Goal: Task Accomplishment & Management: Use online tool/utility

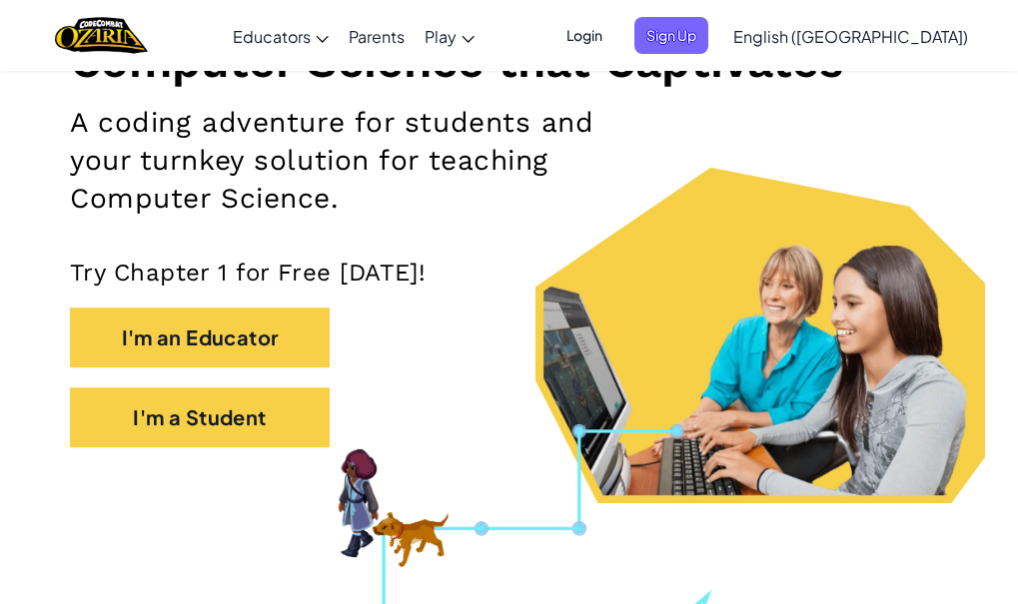
scroll to position [290, 0]
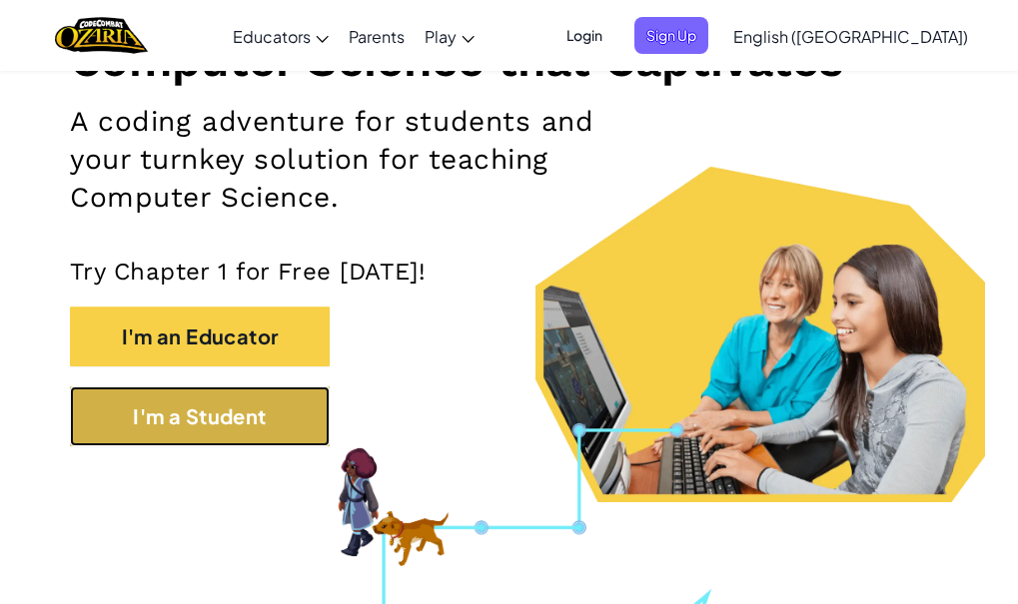
click at [289, 409] on button "I'm a Student" at bounding box center [200, 417] width 260 height 60
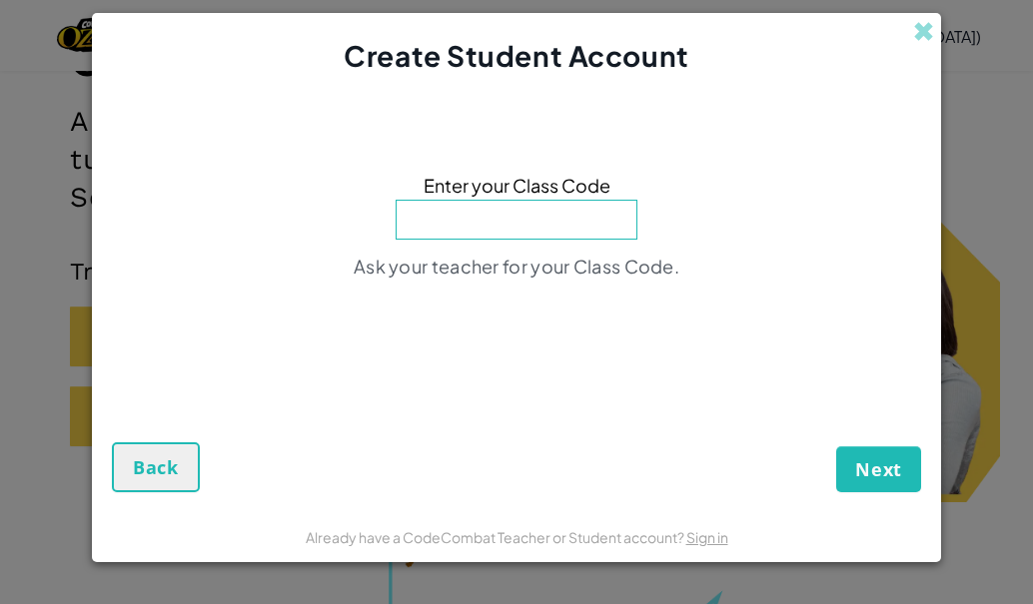
click at [912, 42] on div "Create Student Account" at bounding box center [516, 45] width 849 height 64
click at [913, 29] on span at bounding box center [923, 31] width 21 height 21
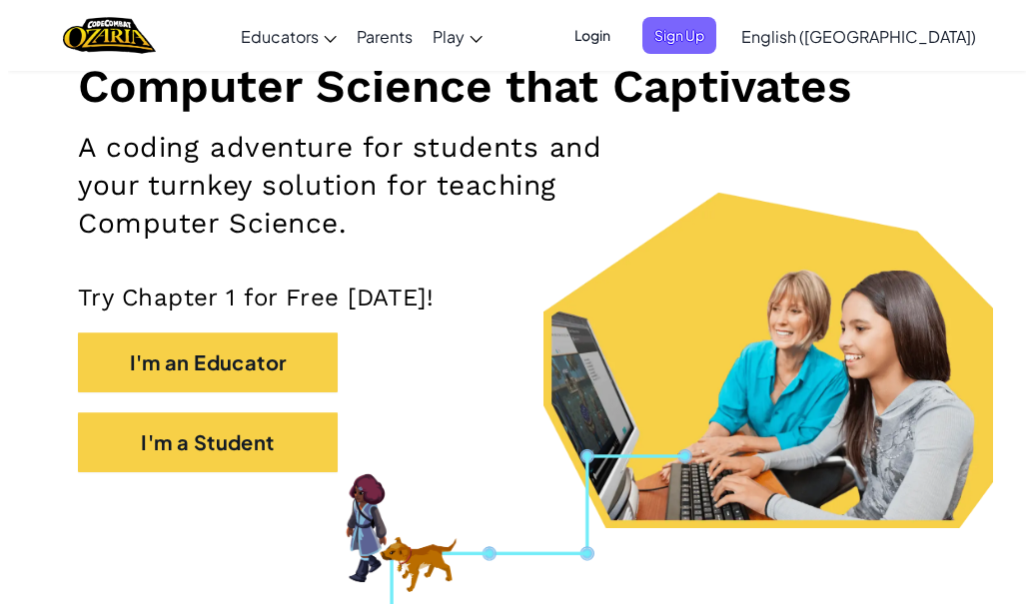
scroll to position [268, 0]
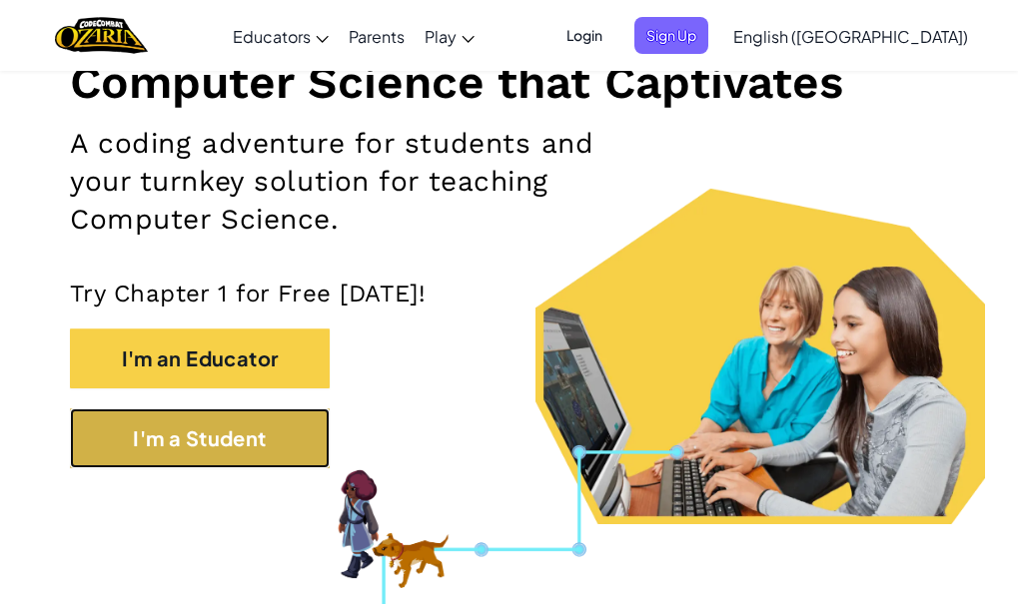
click at [283, 431] on button "I'm a Student" at bounding box center [200, 438] width 260 height 60
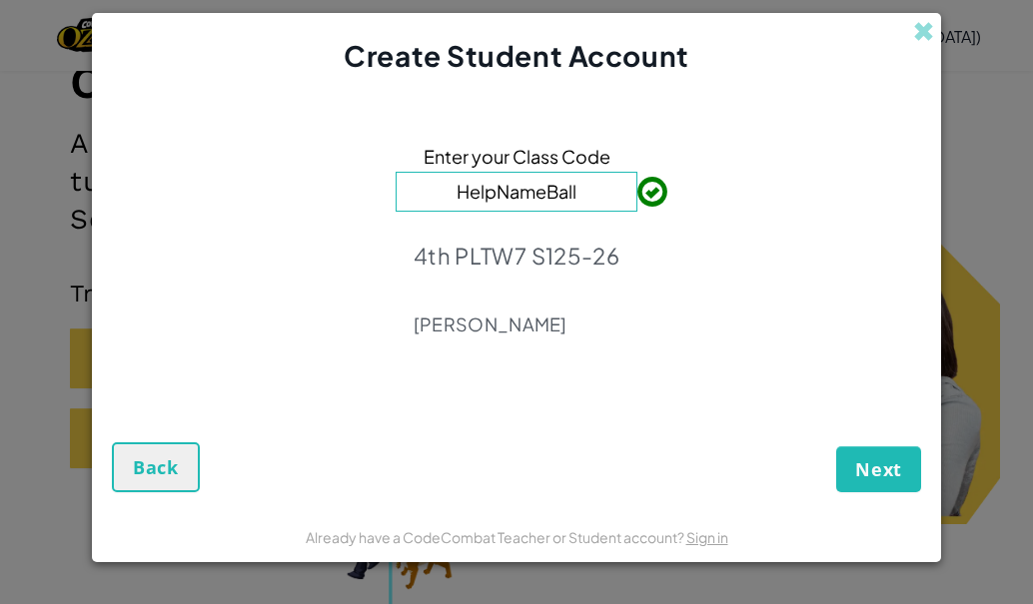
type input "HelpNameBall"
click at [883, 461] on span "Next" at bounding box center [878, 469] width 47 height 24
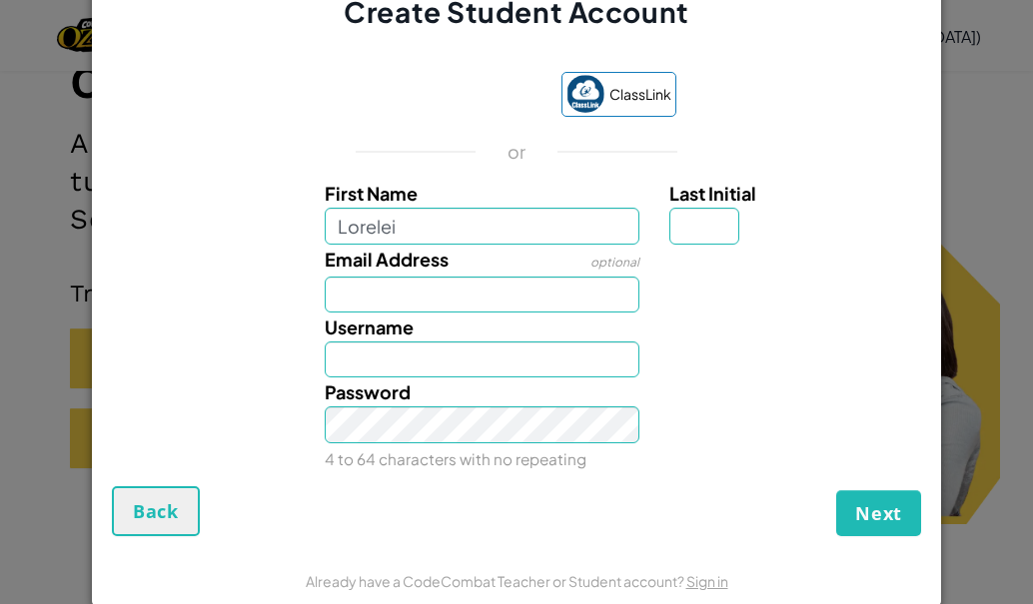
type input "Lorelei"
click at [711, 213] on input "Last Initial" at bounding box center [704, 226] width 70 height 36
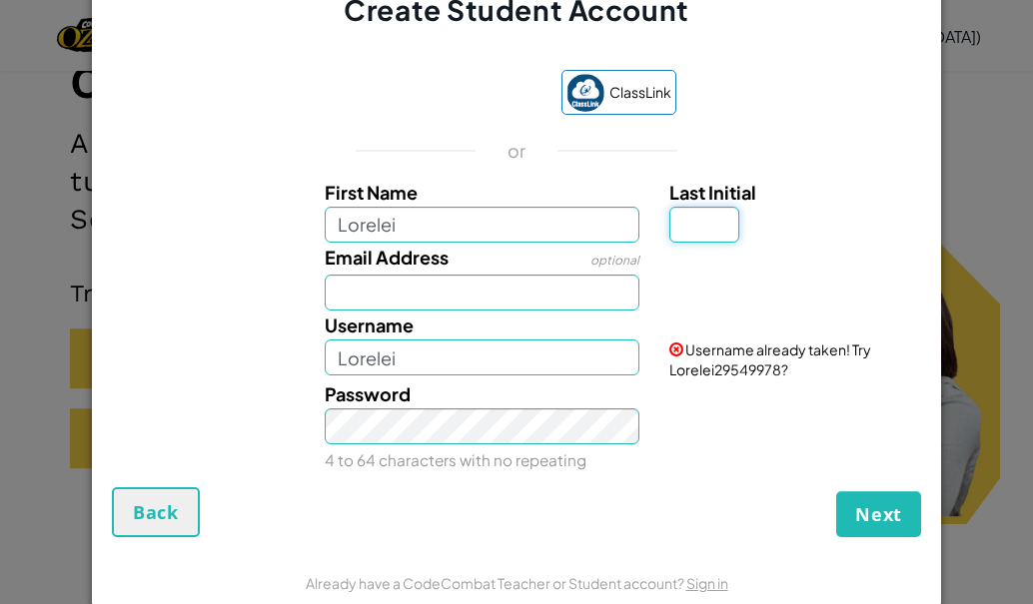
type input "o"
type input "O"
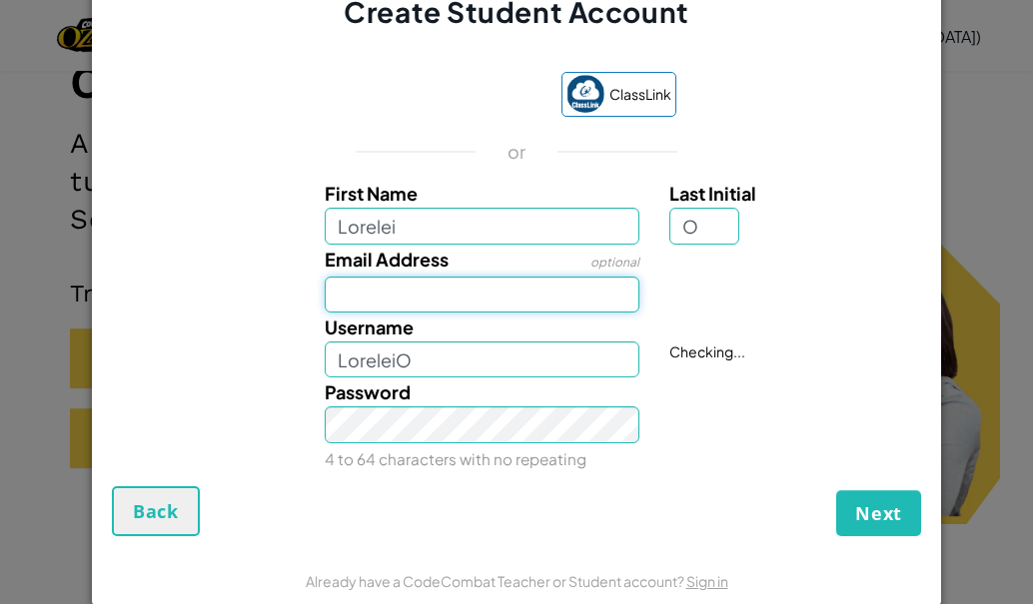
click at [473, 279] on input "Email Address" at bounding box center [483, 295] width 316 height 36
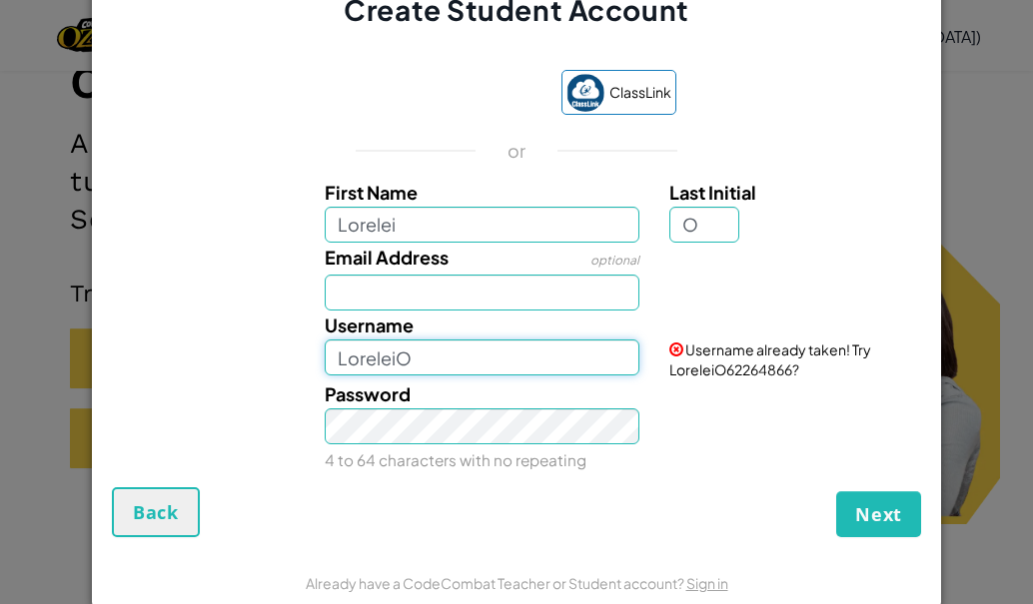
click at [415, 361] on input "LoreleiO" at bounding box center [483, 358] width 316 height 36
click at [403, 352] on input "LoreleiO" at bounding box center [483, 358] width 316 height 36
click at [407, 361] on input "LoreleiO" at bounding box center [483, 358] width 316 height 36
type input "L"
type input "OlverLorelei"
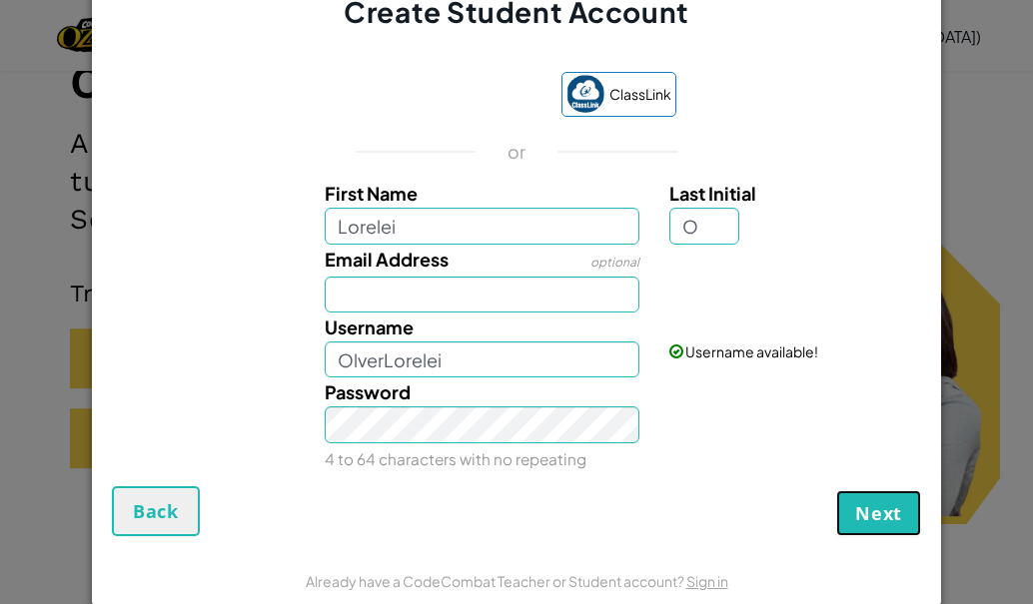
click at [860, 509] on span "Next" at bounding box center [878, 513] width 47 height 24
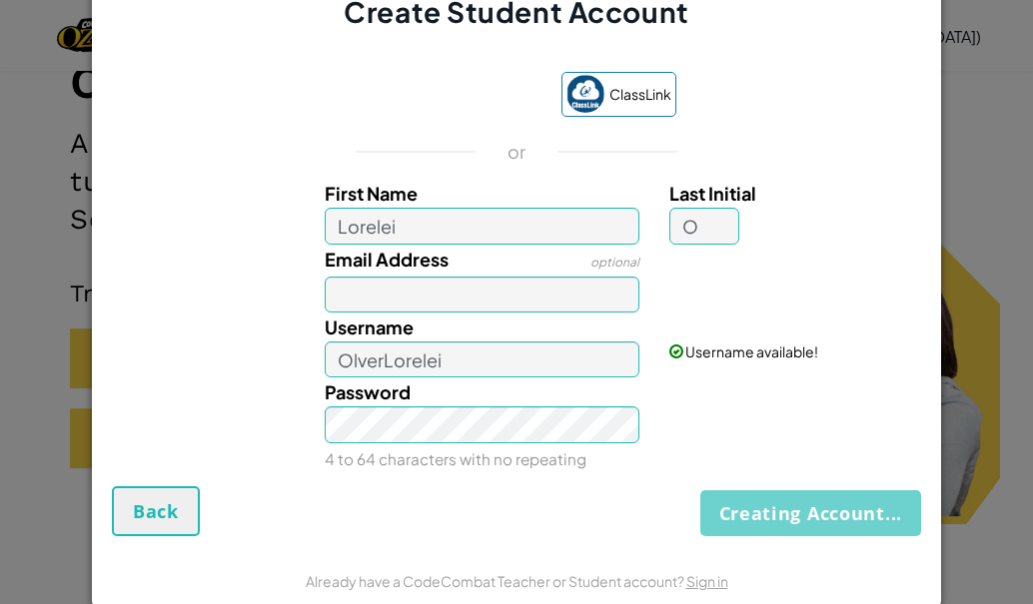
click at [860, 509] on div "Creating Account... Back" at bounding box center [516, 511] width 809 height 50
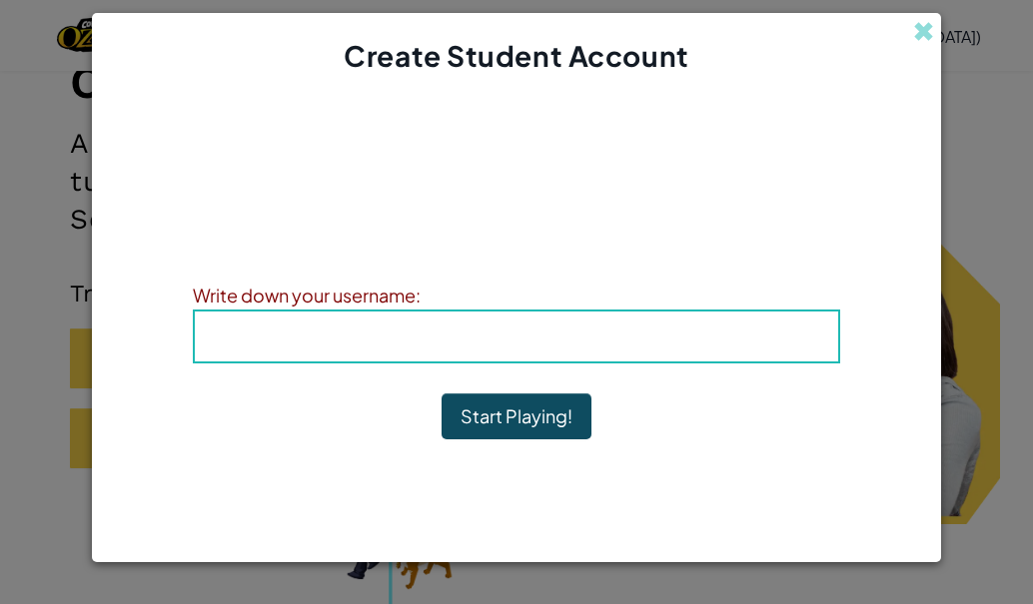
click at [532, 348] on h4 "Username : OlverLorelei" at bounding box center [516, 337] width 603 height 30
click at [511, 326] on b "Username : OlverLorelei" at bounding box center [516, 336] width 256 height 23
click at [216, 328] on h4 "Username : OlverLorelei" at bounding box center [516, 337] width 603 height 30
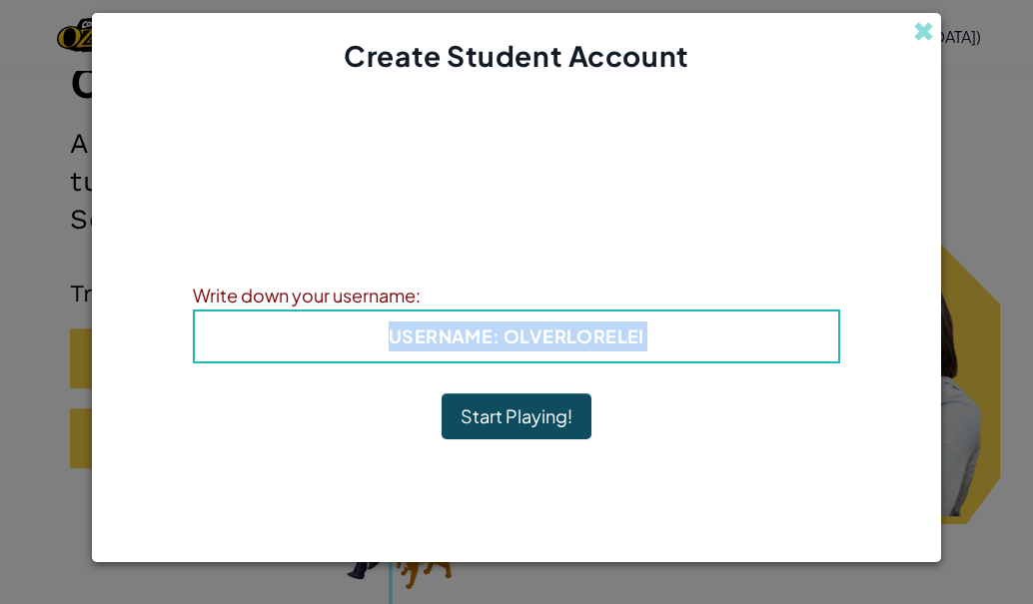
click at [216, 328] on h4 "Username : OlverLorelei" at bounding box center [516, 337] width 603 height 30
click at [607, 349] on h4 "Username : OlverLorelei" at bounding box center [516, 337] width 603 height 30
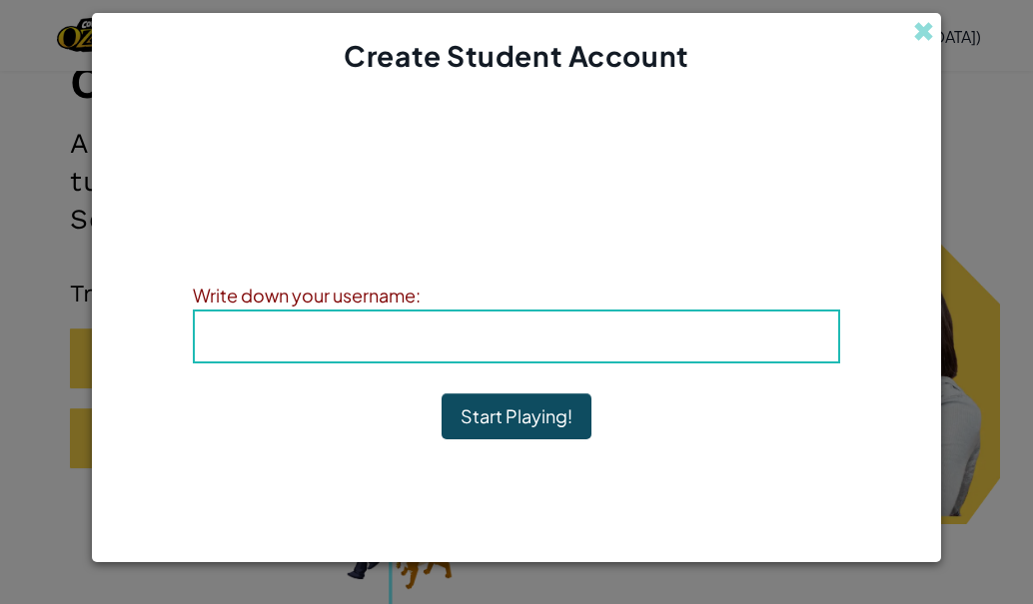
click at [560, 332] on b "Username : OlverLorelei" at bounding box center [516, 336] width 256 height 23
click at [513, 332] on b "Username : OlverLorelei" at bounding box center [516, 336] width 256 height 23
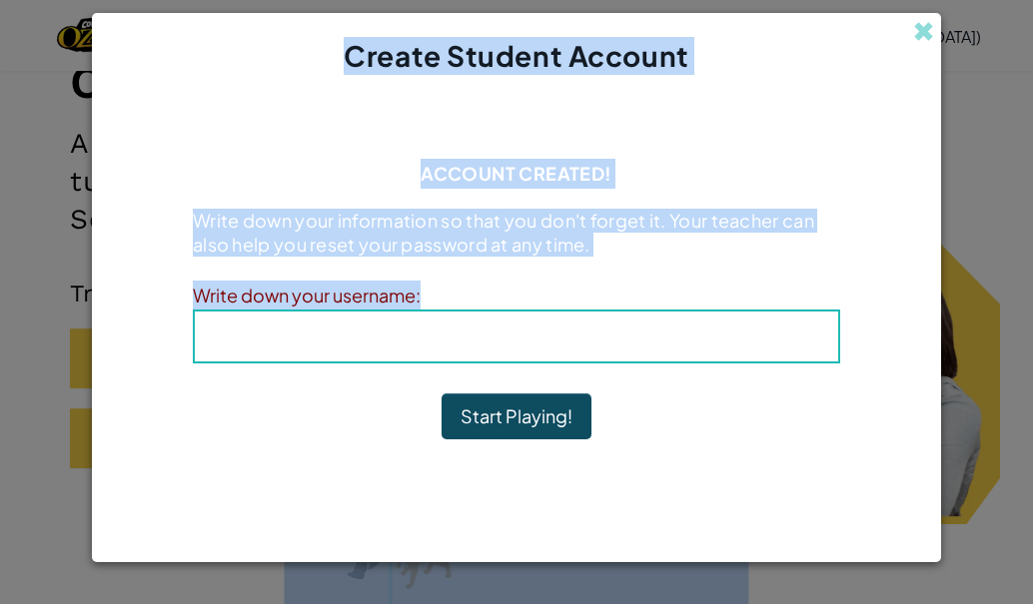
drag, startPoint x: 261, startPoint y: 329, endPoint x: 1312, endPoint y: 248, distance: 1054.8
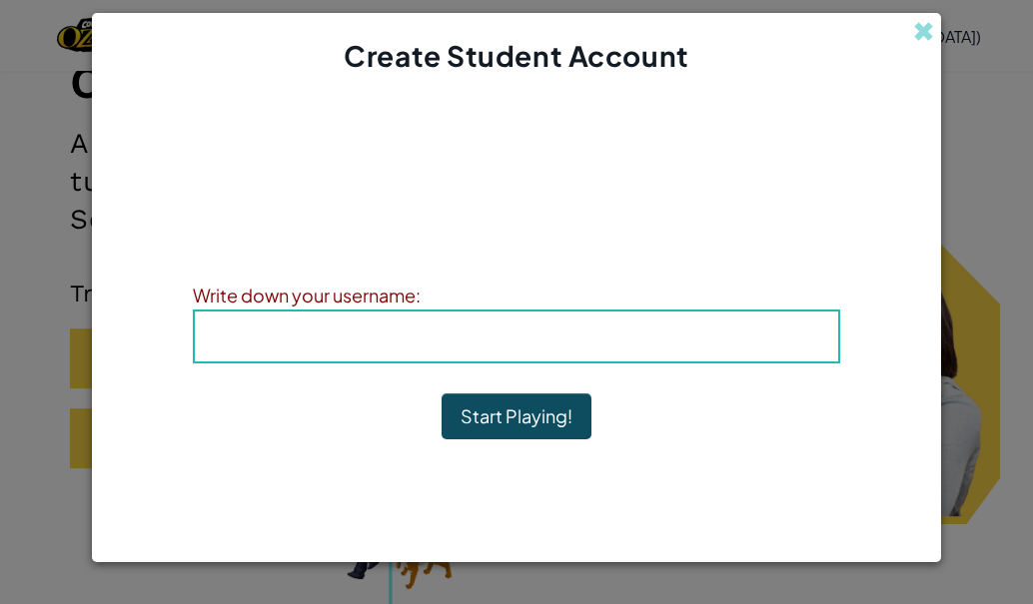
click at [655, 336] on h4 "Username : OlverLorelei" at bounding box center [516, 337] width 603 height 30
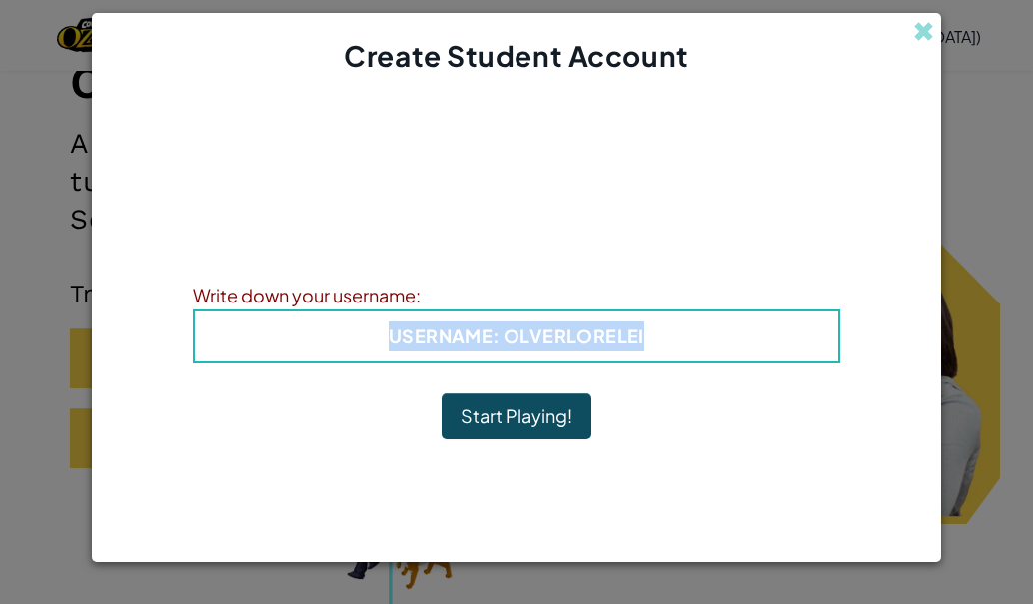
drag, startPoint x: 655, startPoint y: 336, endPoint x: 375, endPoint y: 321, distance: 281.0
click at [375, 322] on h4 "Username : OlverLorelei" at bounding box center [516, 337] width 603 height 30
click at [427, 330] on span "Username" at bounding box center [440, 336] width 104 height 23
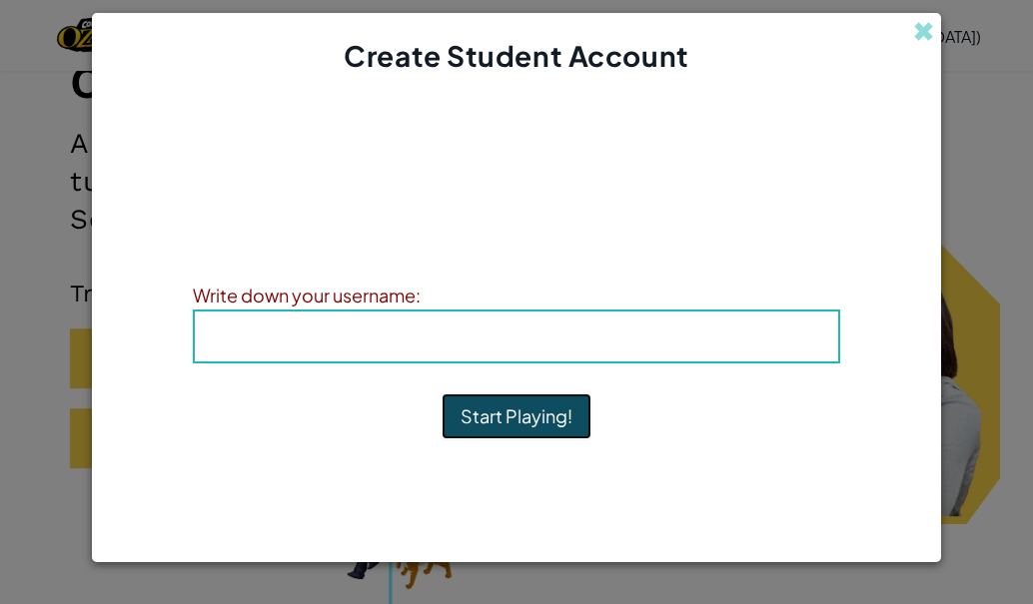
click at [486, 419] on button "Start Playing!" at bounding box center [516, 416] width 150 height 46
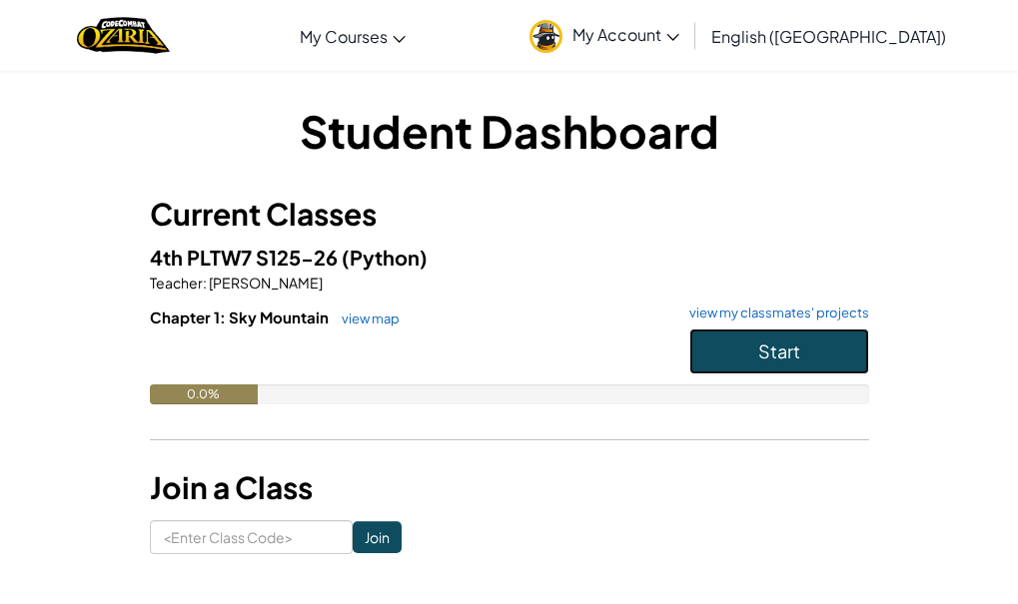
click at [807, 329] on button "Start" at bounding box center [779, 352] width 180 height 46
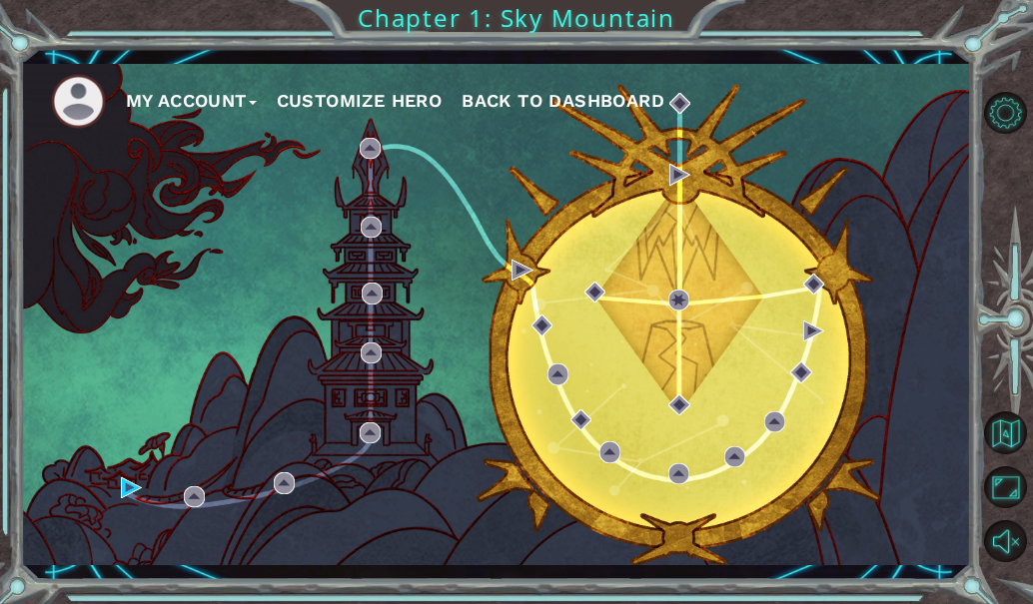
click at [66, 91] on img at bounding box center [78, 101] width 55 height 55
click at [354, 94] on button "Customize Hero" at bounding box center [360, 101] width 166 height 30
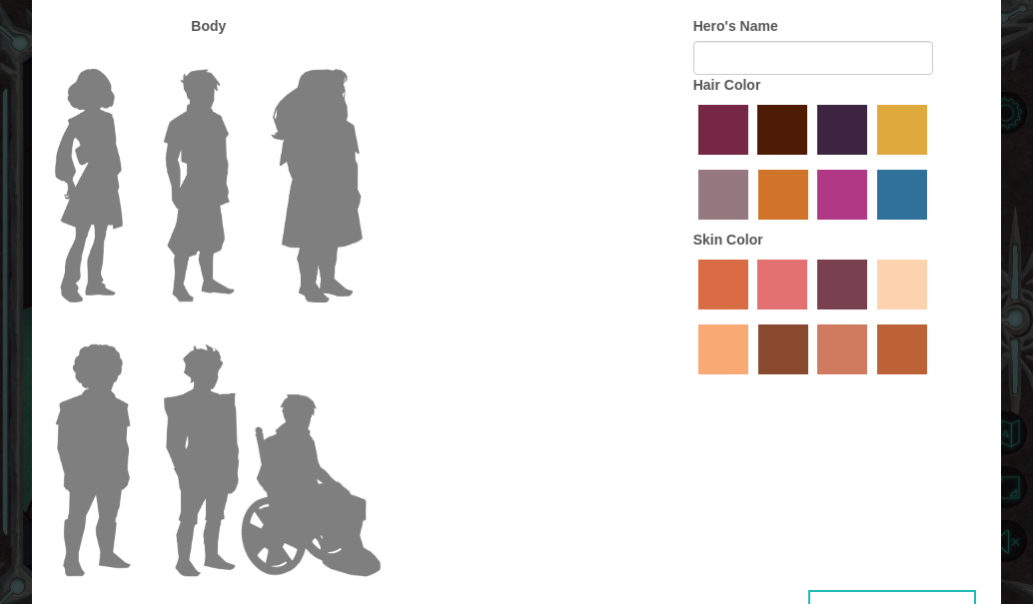
click at [322, 107] on img at bounding box center [317, 186] width 109 height 250
click at [340, 56] on input "Hero Amethyst" at bounding box center [340, 56] width 0 height 0
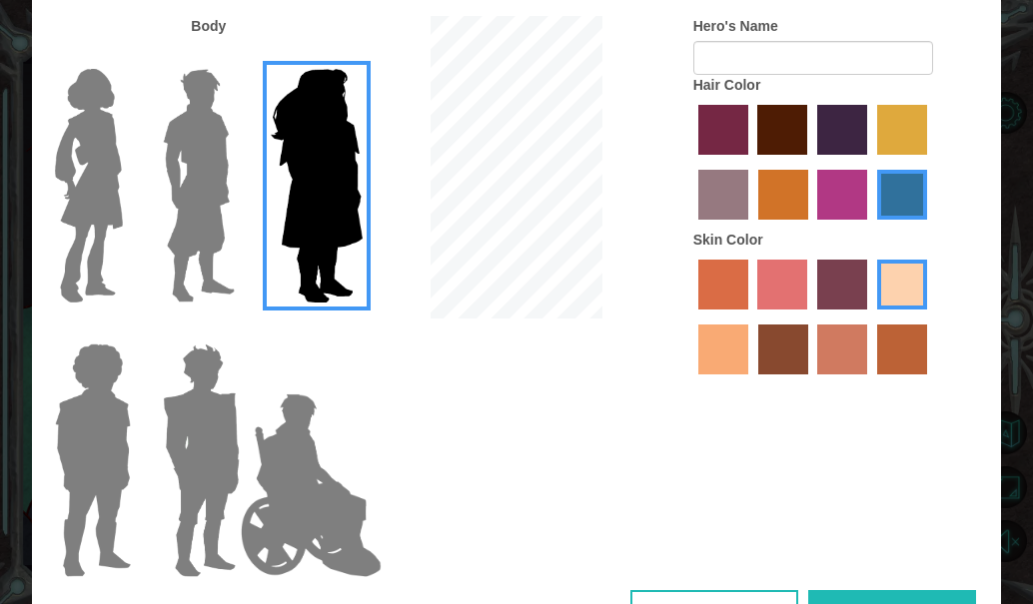
click at [194, 160] on img at bounding box center [199, 186] width 89 height 250
click at [233, 56] on input "Hero Lars" at bounding box center [233, 56] width 0 height 0
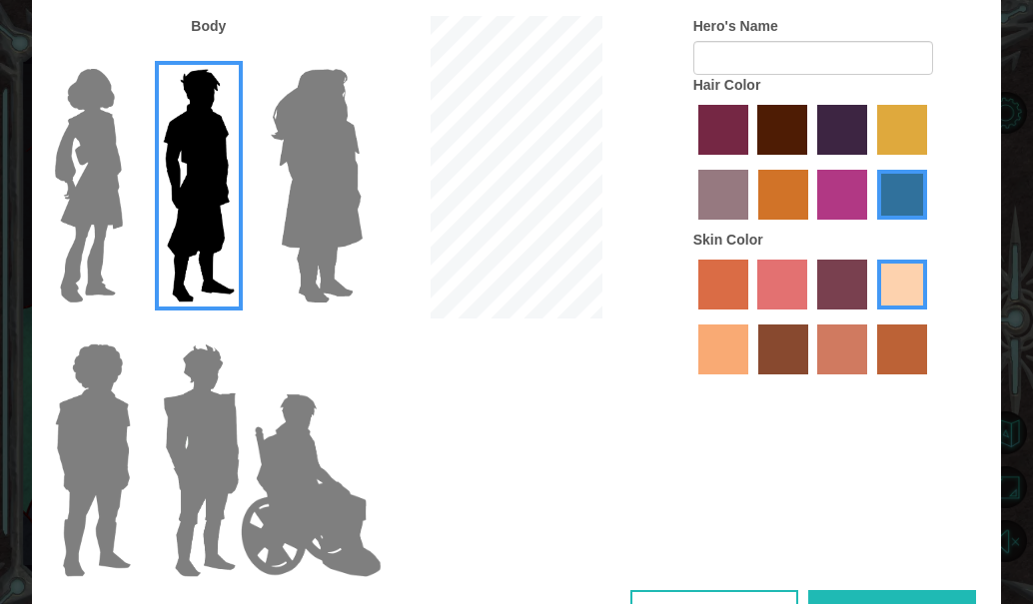
click at [27, 164] on div "Customize Your Hero Body Hero's Name Hair Color Skin Color Cancel Done" at bounding box center [516, 302] width 1033 height 604
click at [81, 186] on img at bounding box center [89, 186] width 84 height 250
click at [125, 56] on input "Hero Connie" at bounding box center [125, 56] width 0 height 0
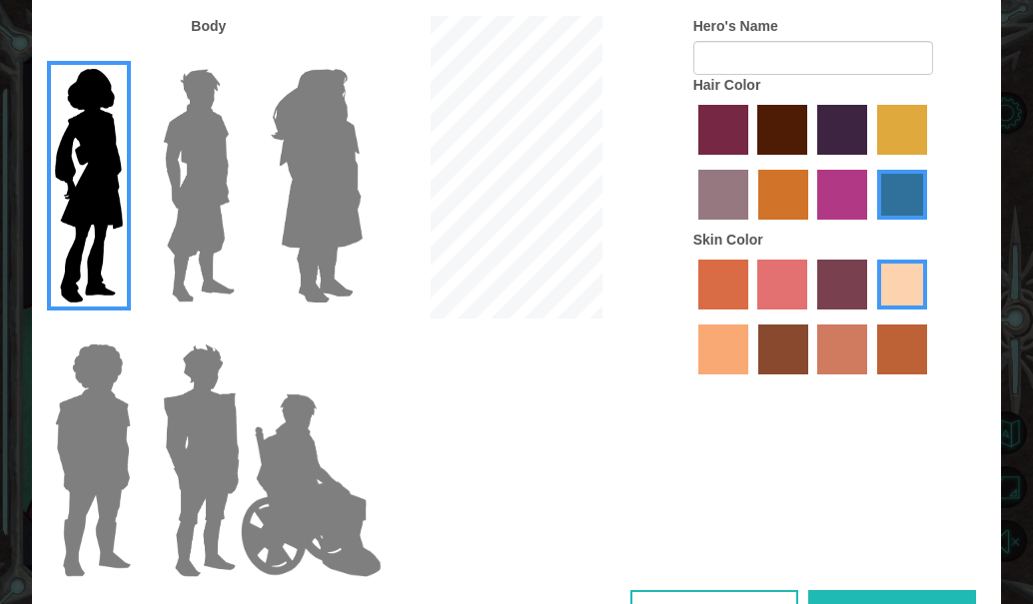
click at [789, 145] on label "maroon hair color" at bounding box center [782, 130] width 50 height 50
click at [751, 162] on input "maroon hair color" at bounding box center [751, 162] width 0 height 0
click at [893, 130] on label "tulip tree hair color" at bounding box center [902, 130] width 50 height 50
click at [870, 162] on input "tulip tree hair color" at bounding box center [870, 162] width 0 height 0
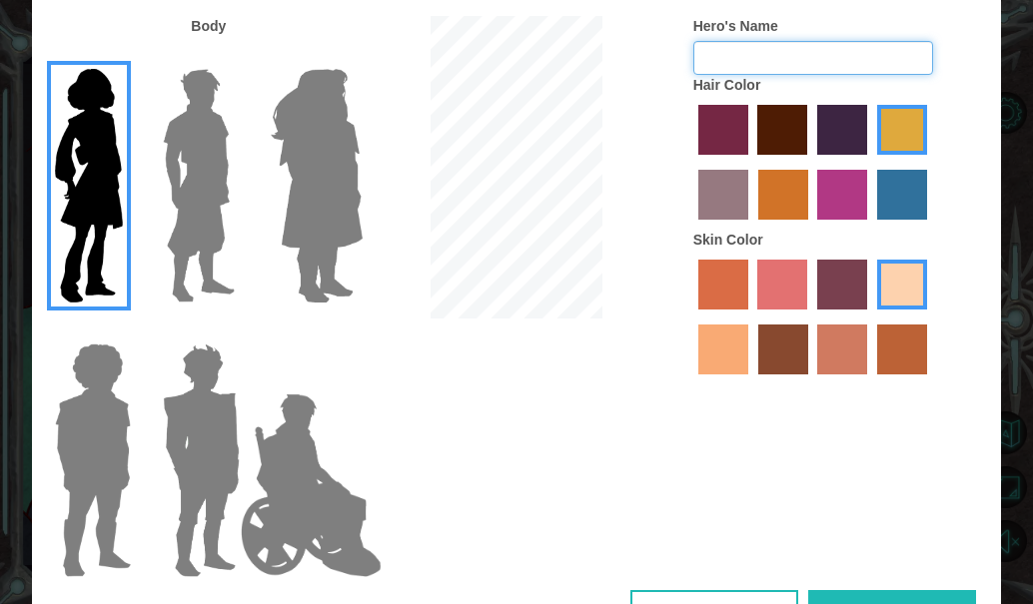
click at [848, 57] on input "Hero's Name" at bounding box center [813, 58] width 240 height 34
type input "Hope"
click at [866, 588] on div "Body Hero's Name Hope Hair Color Skin Color" at bounding box center [516, 303] width 969 height 574
click at [865, 581] on div "Body Hero's Name Hope Hair Color Skin Color" at bounding box center [516, 303] width 969 height 574
click at [873, 588] on div "Body Hero's Name Hope Hair Color Skin Color" at bounding box center [516, 303] width 969 height 574
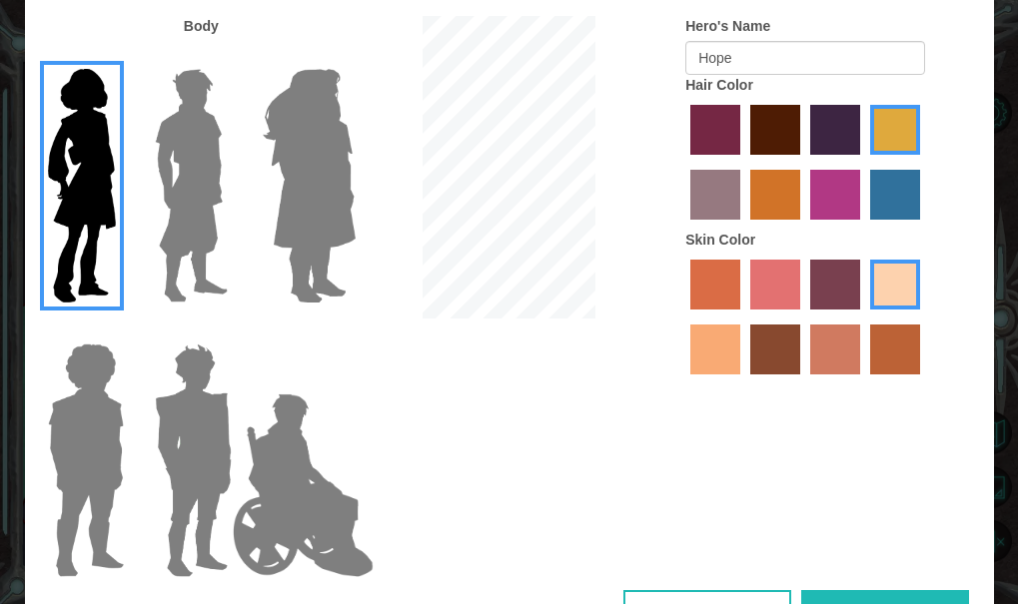
click at [886, 594] on button "Done" at bounding box center [885, 612] width 168 height 45
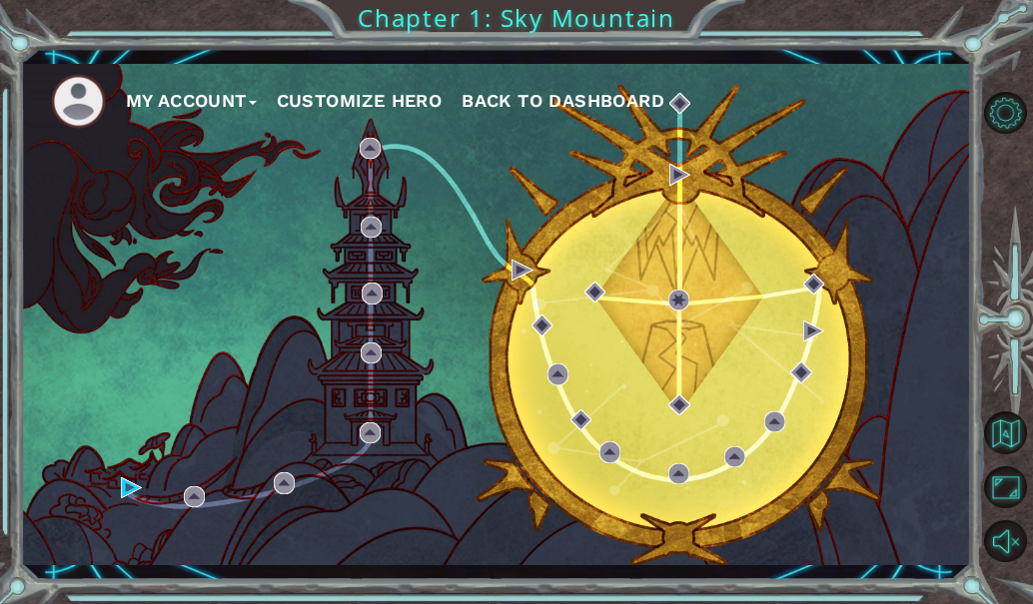
click at [328, 94] on button "Customize Hero" at bounding box center [360, 101] width 166 height 30
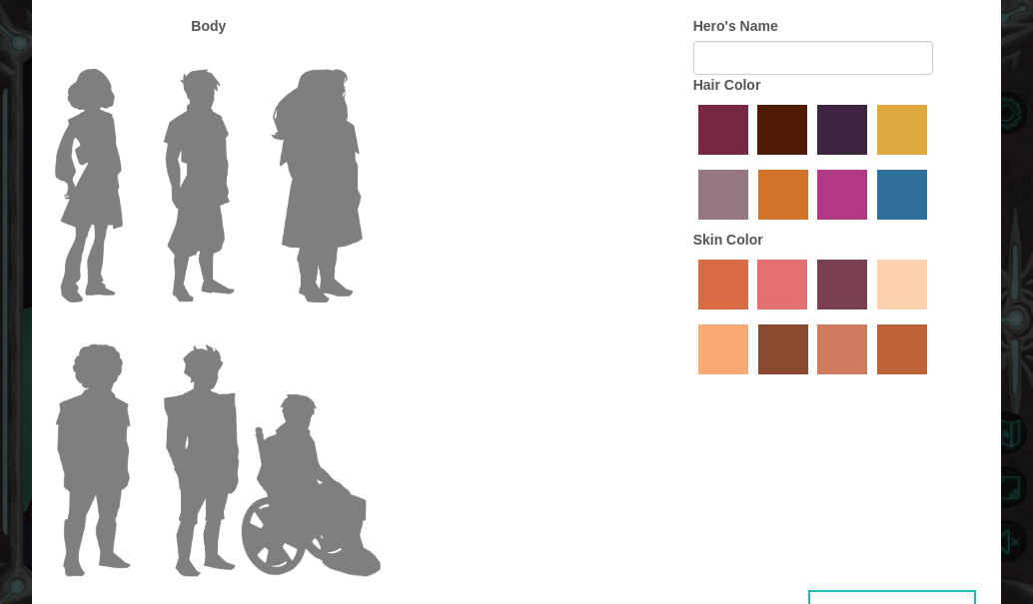
type input "Hope"
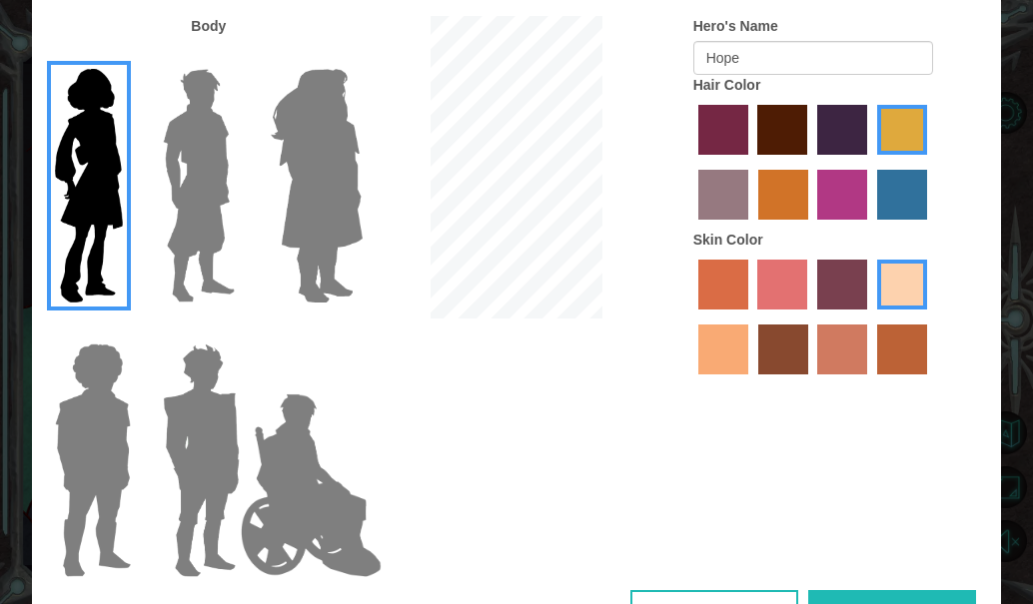
click at [701, 340] on label "tacao skin color" at bounding box center [723, 350] width 50 height 50
click at [930, 317] on input "tacao skin color" at bounding box center [930, 317] width 0 height 0
click at [896, 282] on label "sandy beach skin color" at bounding box center [902, 285] width 50 height 50
click at [870, 317] on input "sandy beach skin color" at bounding box center [870, 317] width 0 height 0
drag, startPoint x: 998, startPoint y: 430, endPoint x: 973, endPoint y: 312, distance: 121.4
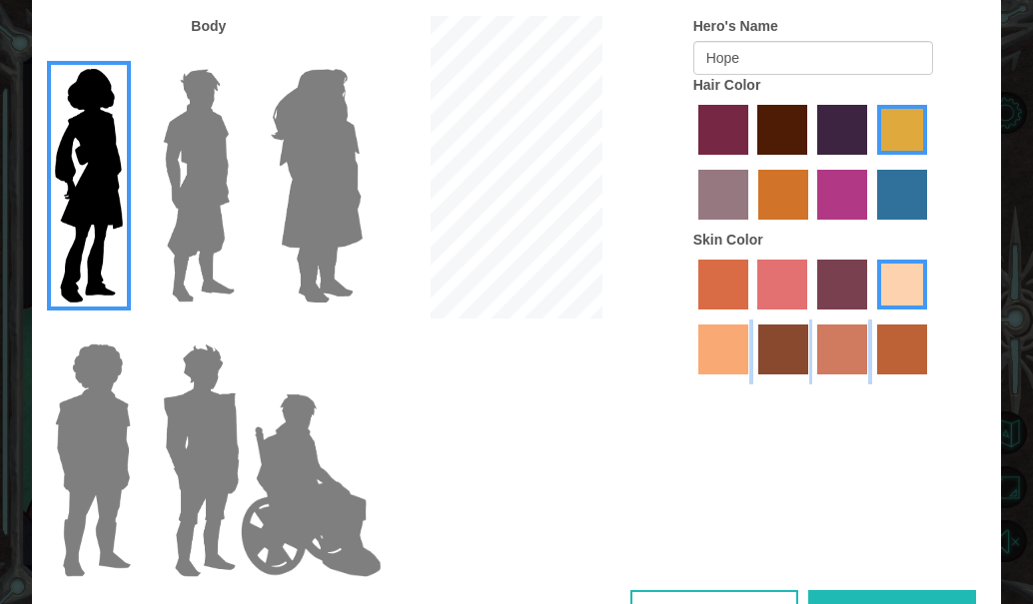
click at [973, 312] on div "Body Hero's Name Hope Hair Color Skin Color" at bounding box center [516, 303] width 969 height 574
click at [984, 495] on div "Body Hero's Name Hope Hair Color Skin Color" at bounding box center [516, 303] width 969 height 574
click at [907, 589] on div "Body Hero's Name Hope Hair Color Skin Color" at bounding box center [516, 303] width 969 height 574
drag, startPoint x: 907, startPoint y: 589, endPoint x: 904, endPoint y: 568, distance: 21.2
click at [904, 568] on div "Body Hero's Name Hope Hair Color Skin Color" at bounding box center [516, 303] width 969 height 574
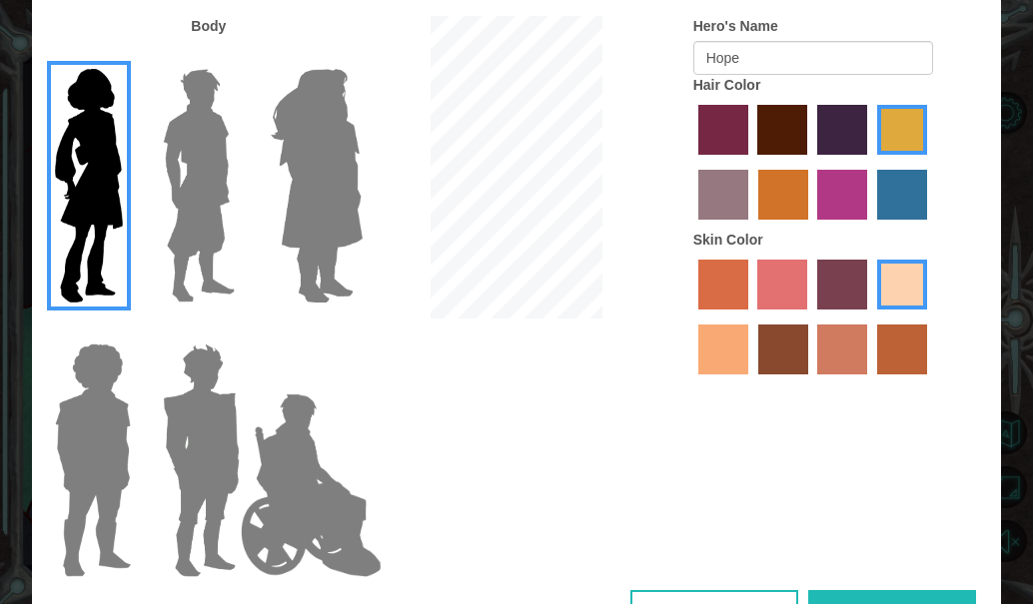
drag, startPoint x: 532, startPoint y: 600, endPoint x: 532, endPoint y: 642, distance: 41.9
click at [532, 603] on html "My Account Customize Hero Back to Dashboard Customize Your Hero Body Hero's Nam…" at bounding box center [516, 302] width 1033 height 604
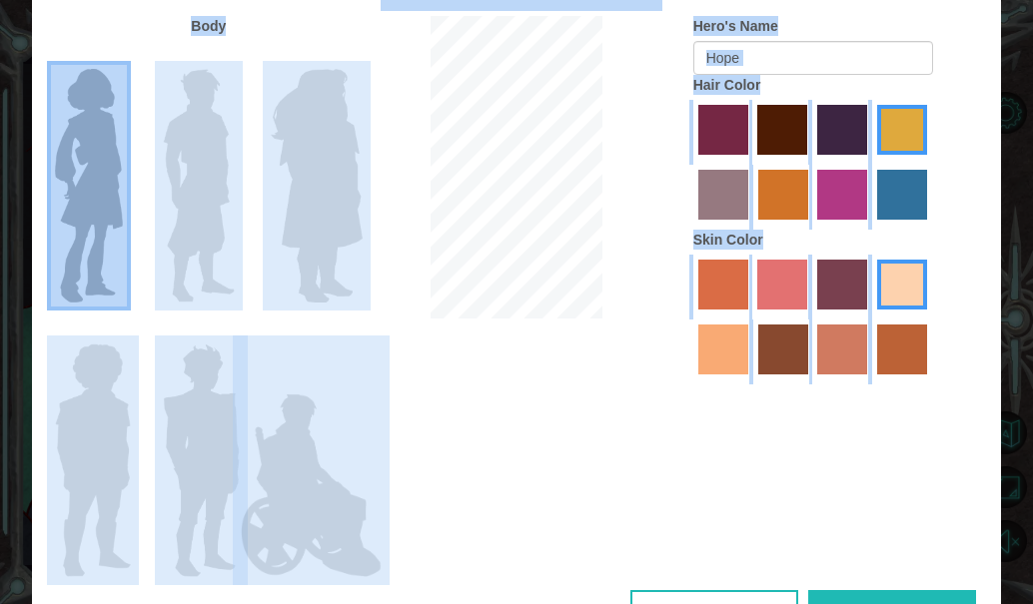
click at [542, 585] on div "Body Hero's Name Hope Hair Color Skin Color" at bounding box center [516, 303] width 969 height 574
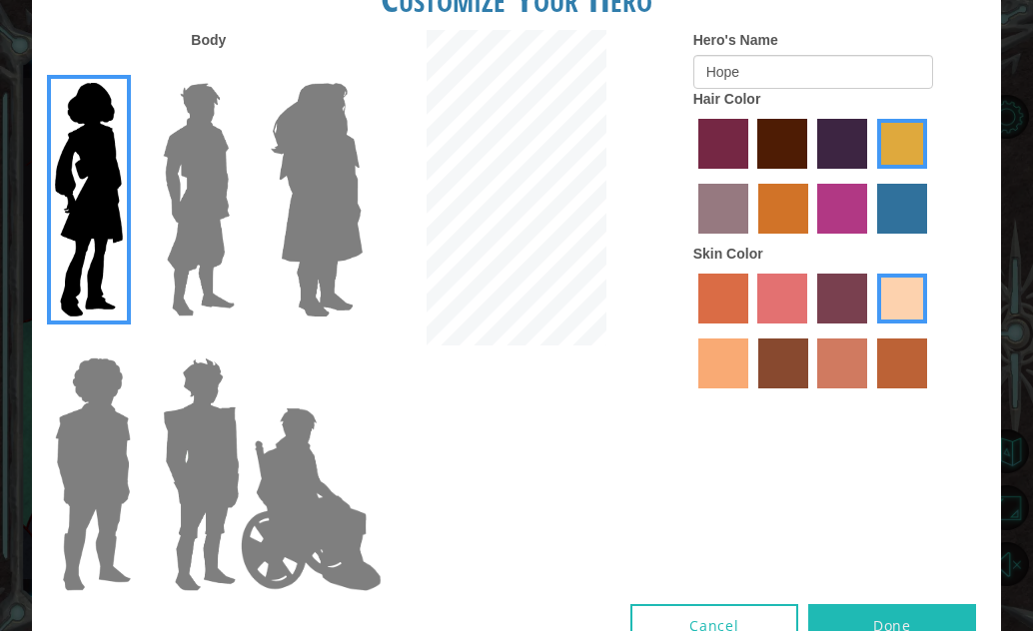
click at [841, 603] on button "Done" at bounding box center [892, 626] width 168 height 45
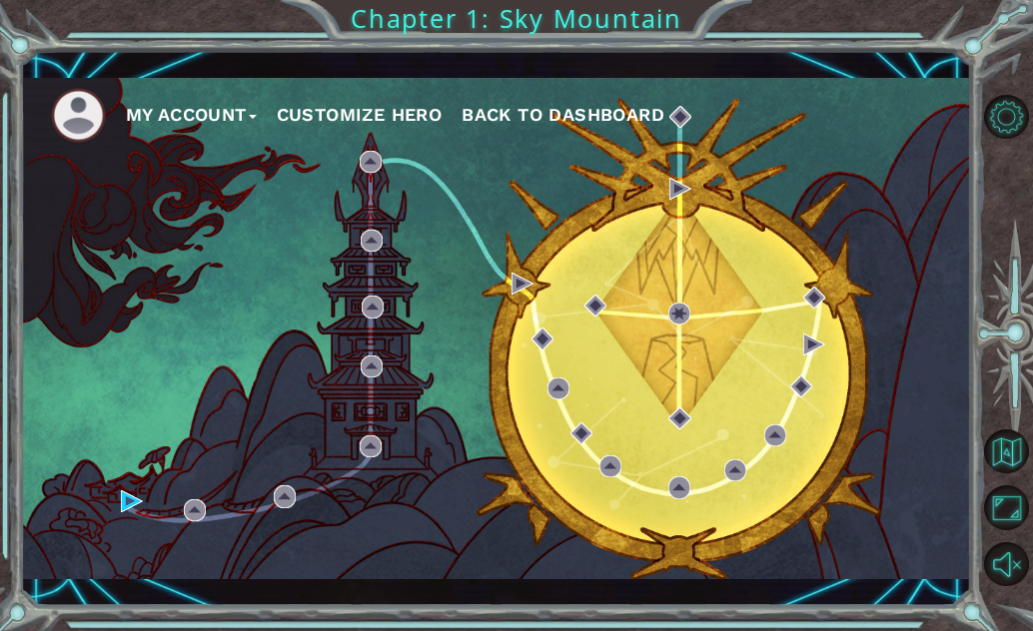
click at [73, 120] on img at bounding box center [78, 115] width 55 height 55
click at [203, 104] on button "My Account" at bounding box center [191, 115] width 131 height 30
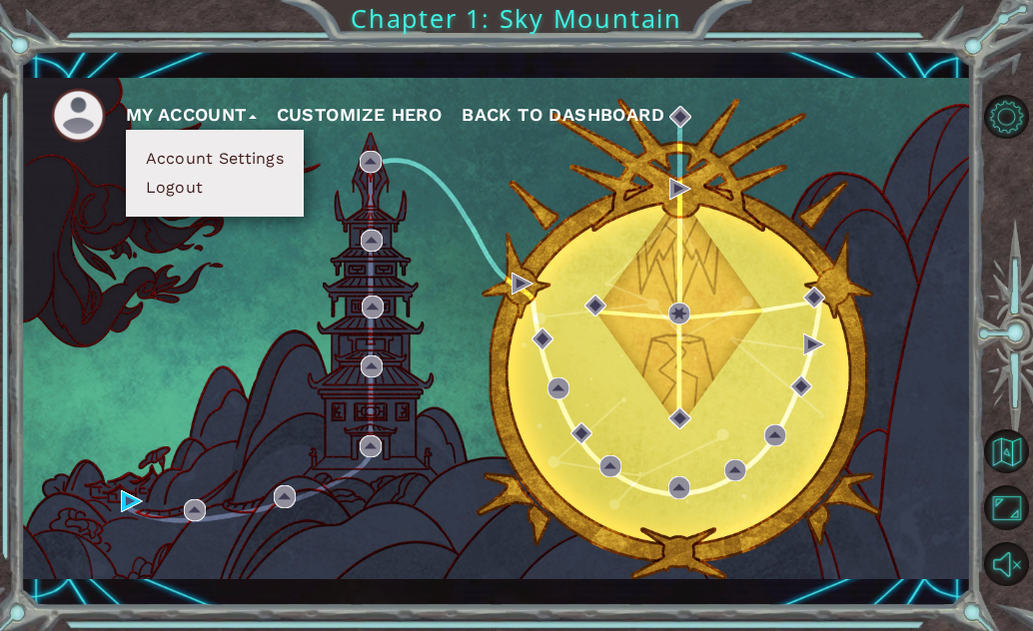
click at [203, 104] on button "My Account" at bounding box center [191, 115] width 131 height 30
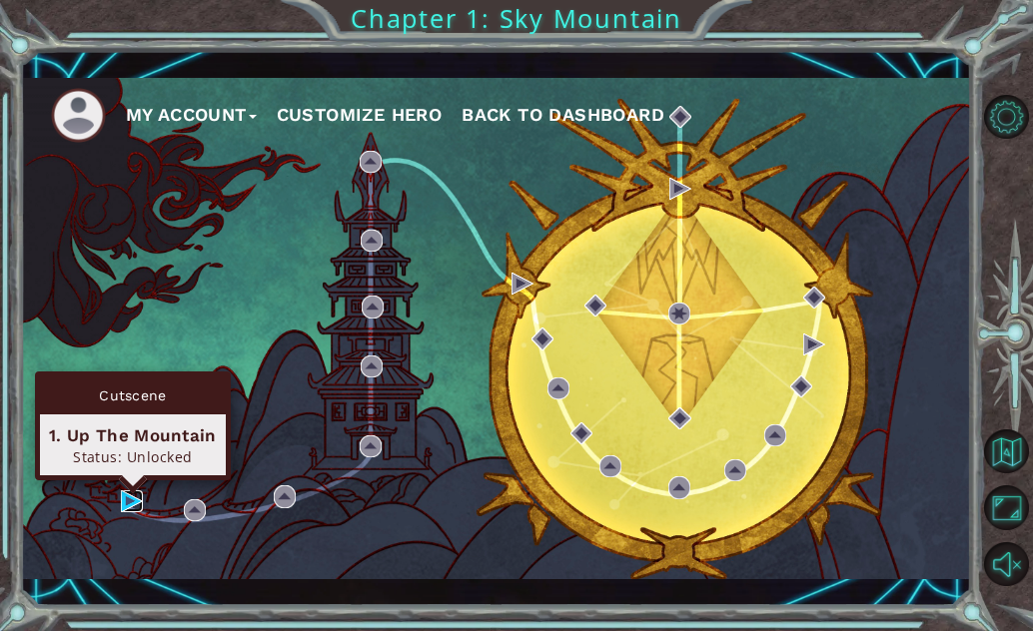
click at [125, 493] on img at bounding box center [132, 501] width 22 height 22
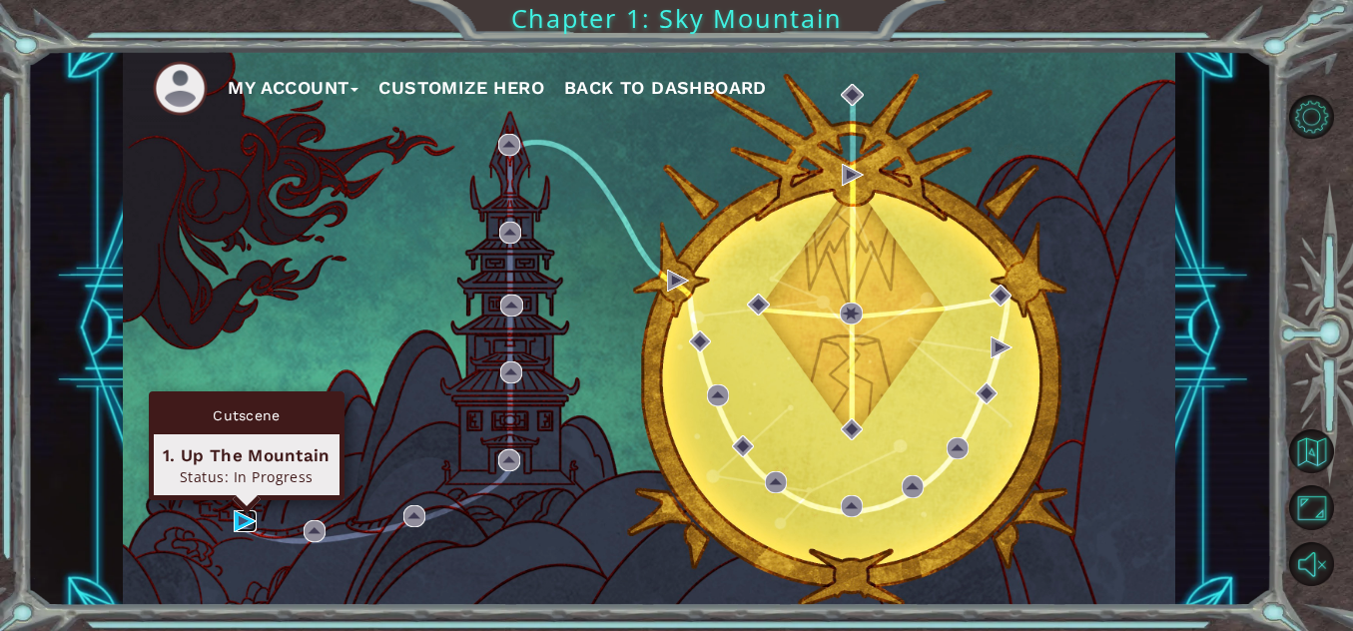
click at [240, 517] on img at bounding box center [245, 521] width 22 height 22
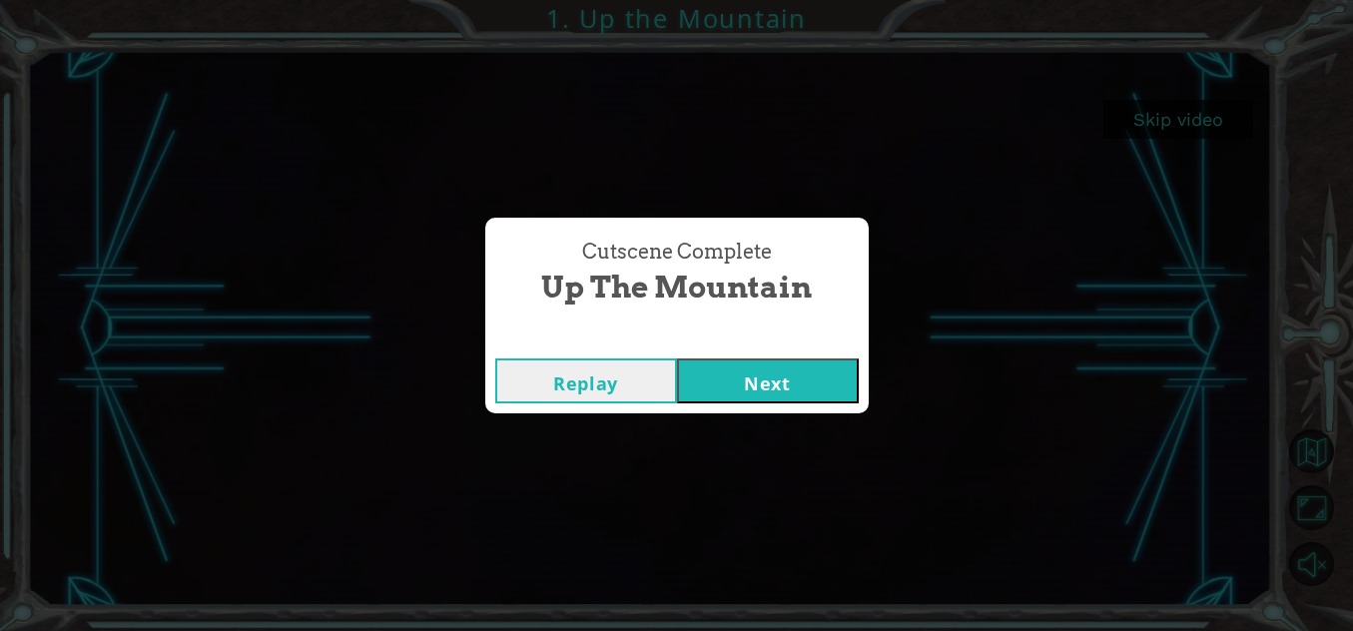
drag, startPoint x: 852, startPoint y: 603, endPoint x: 844, endPoint y: 372, distance: 231.8
click at [844, 372] on button "Next" at bounding box center [768, 381] width 182 height 45
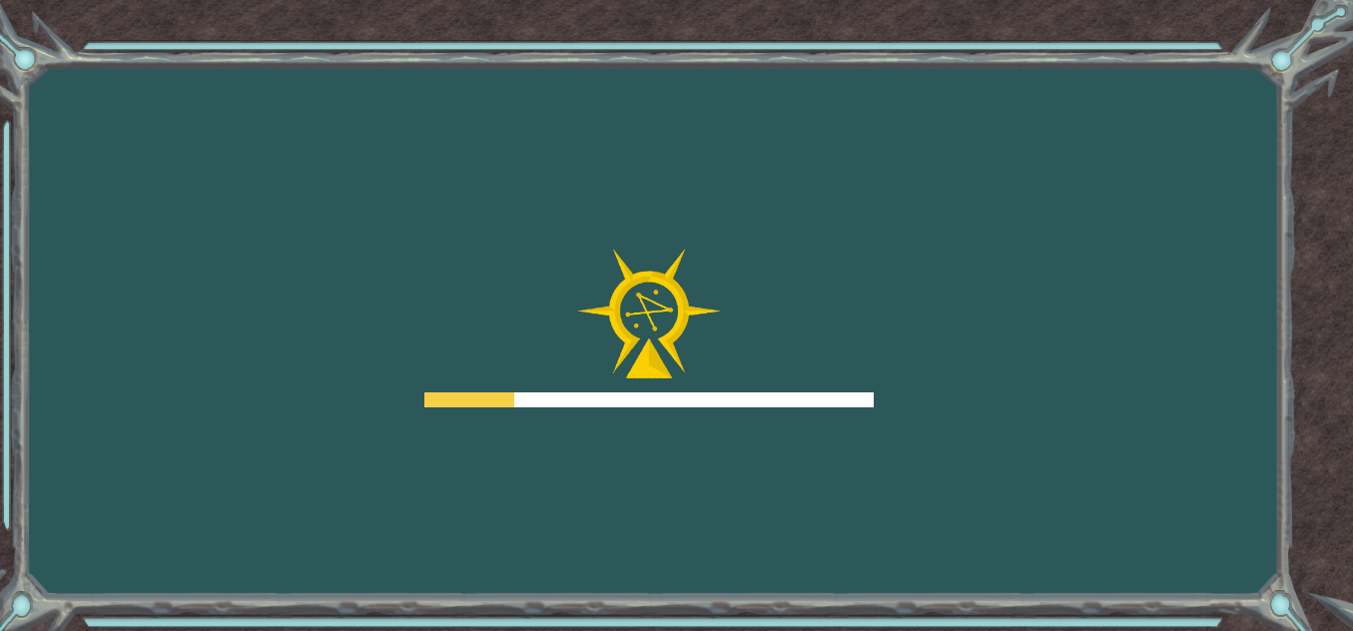
click at [782, 375] on div at bounding box center [648, 329] width 449 height 160
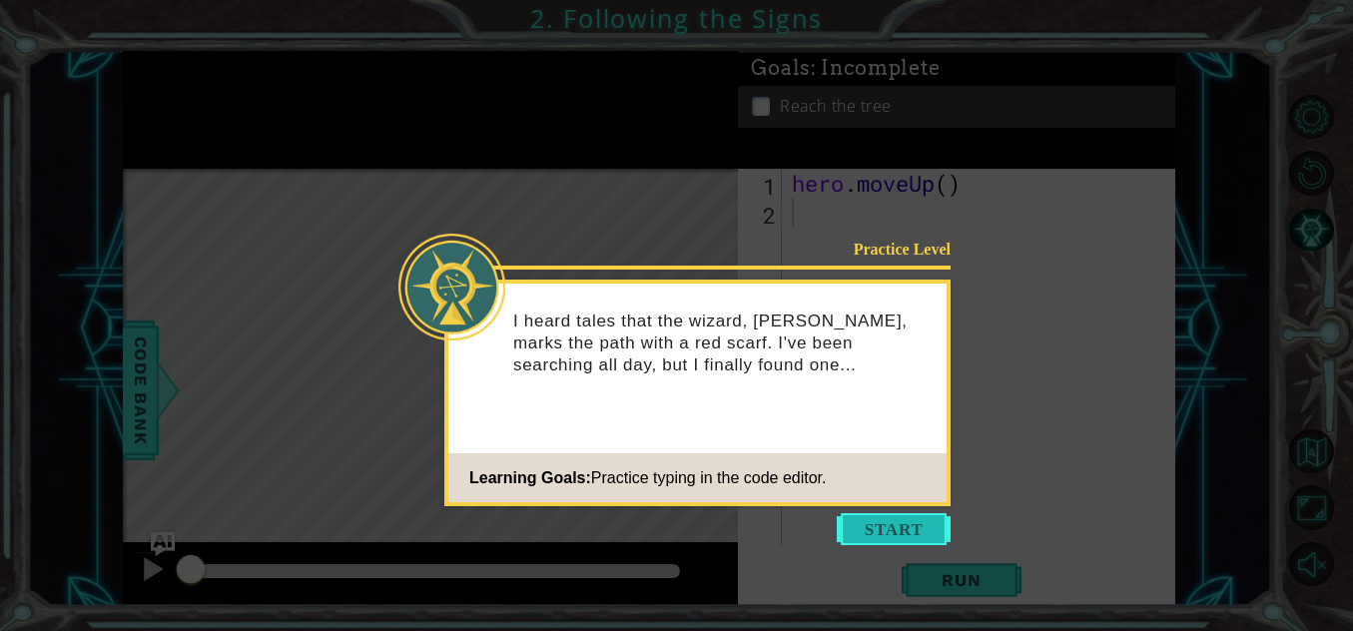
click at [883, 532] on button "Start" at bounding box center [894, 529] width 114 height 32
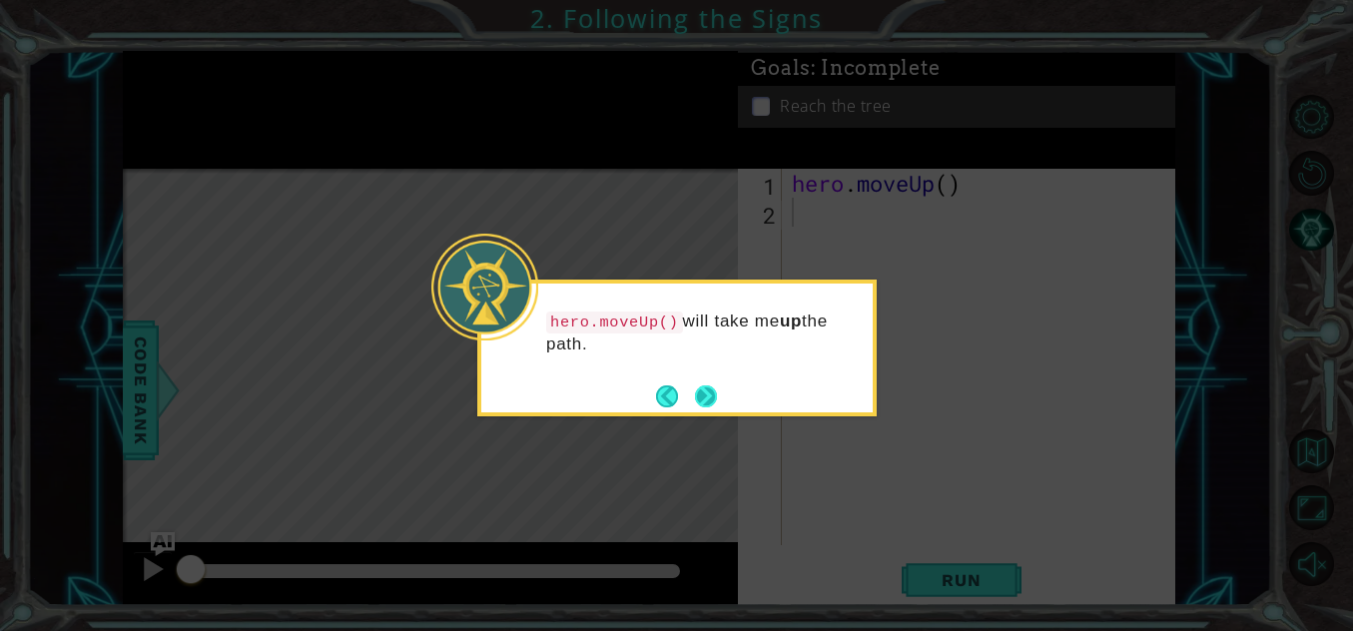
click at [696, 386] on button "Next" at bounding box center [706, 397] width 30 height 30
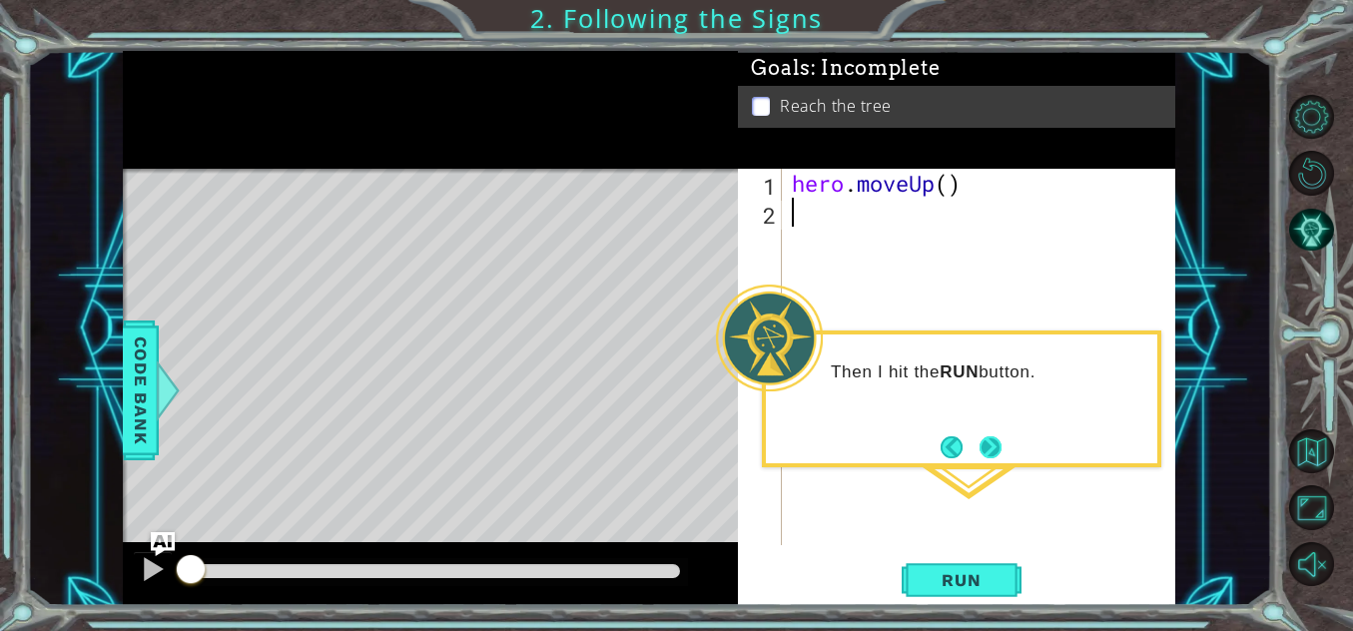
click at [990, 444] on button "Next" at bounding box center [991, 447] width 36 height 36
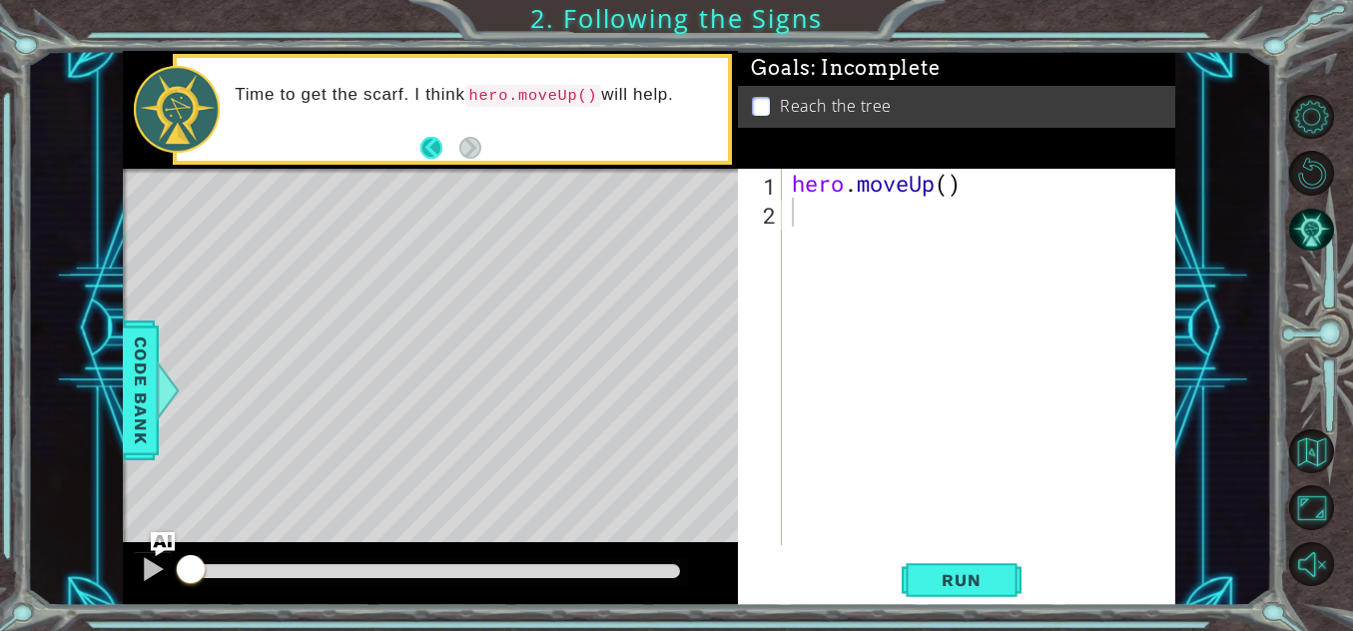
click at [432, 144] on button "Back" at bounding box center [439, 148] width 39 height 22
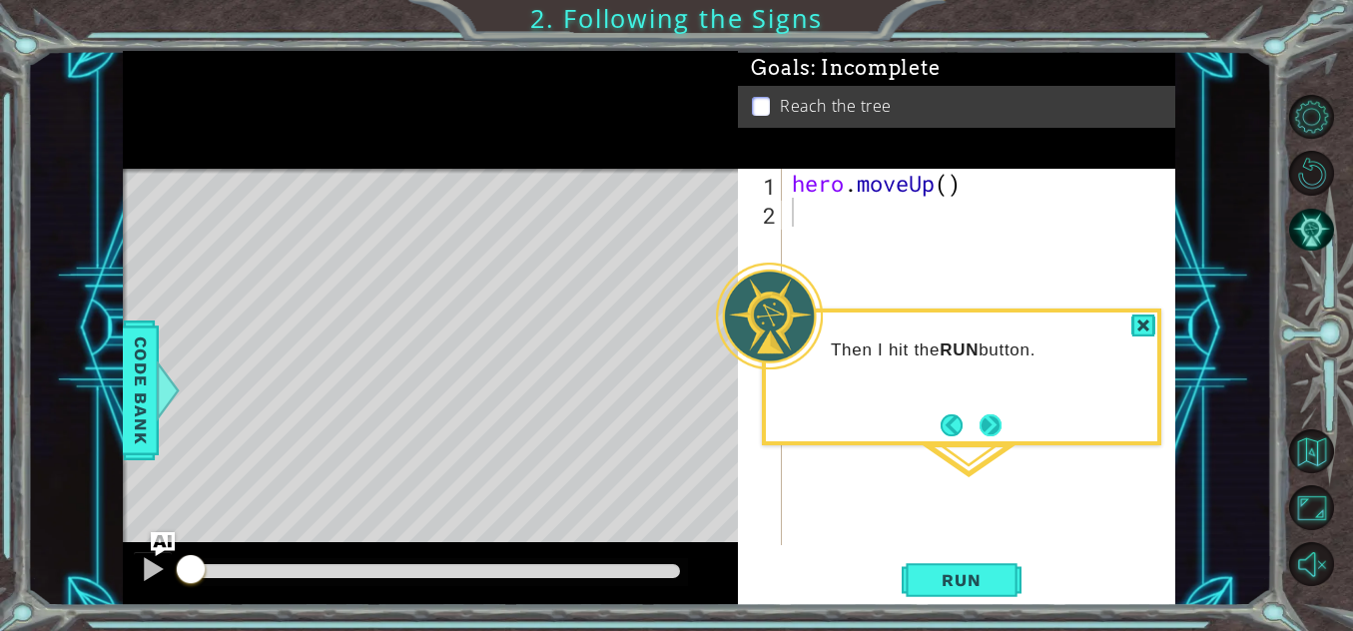
click at [1001, 419] on button "Next" at bounding box center [991, 424] width 29 height 29
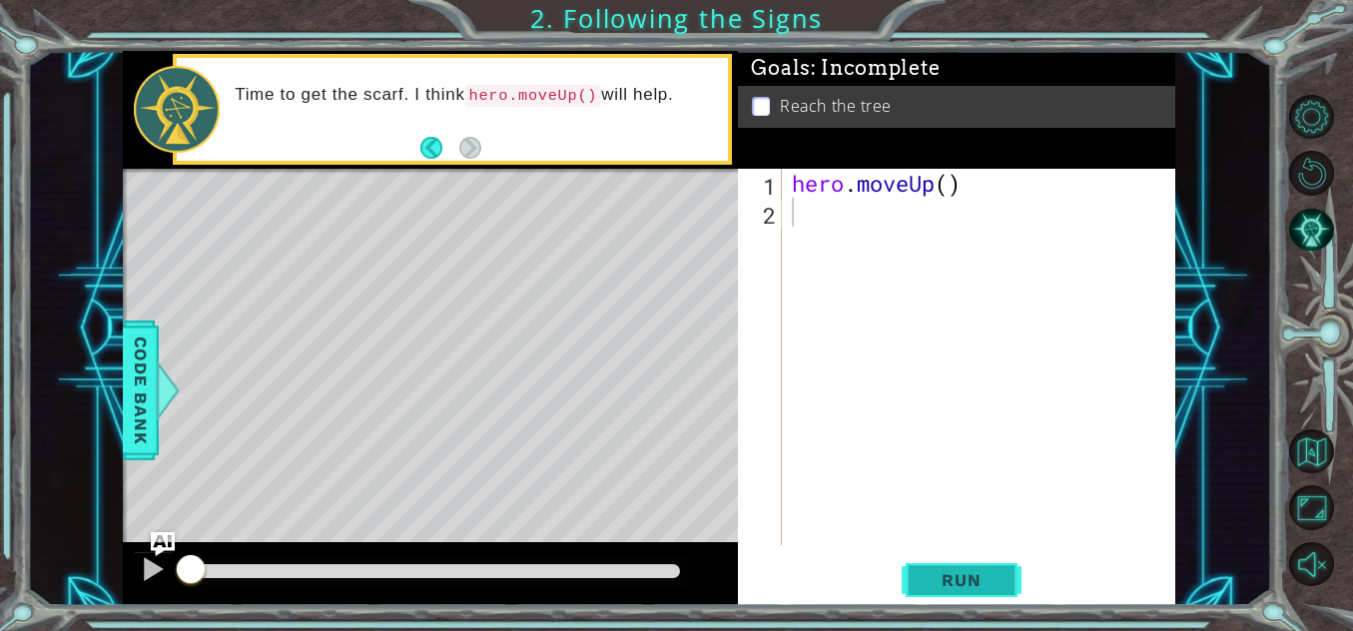
click at [974, 572] on span "Run" at bounding box center [961, 580] width 79 height 20
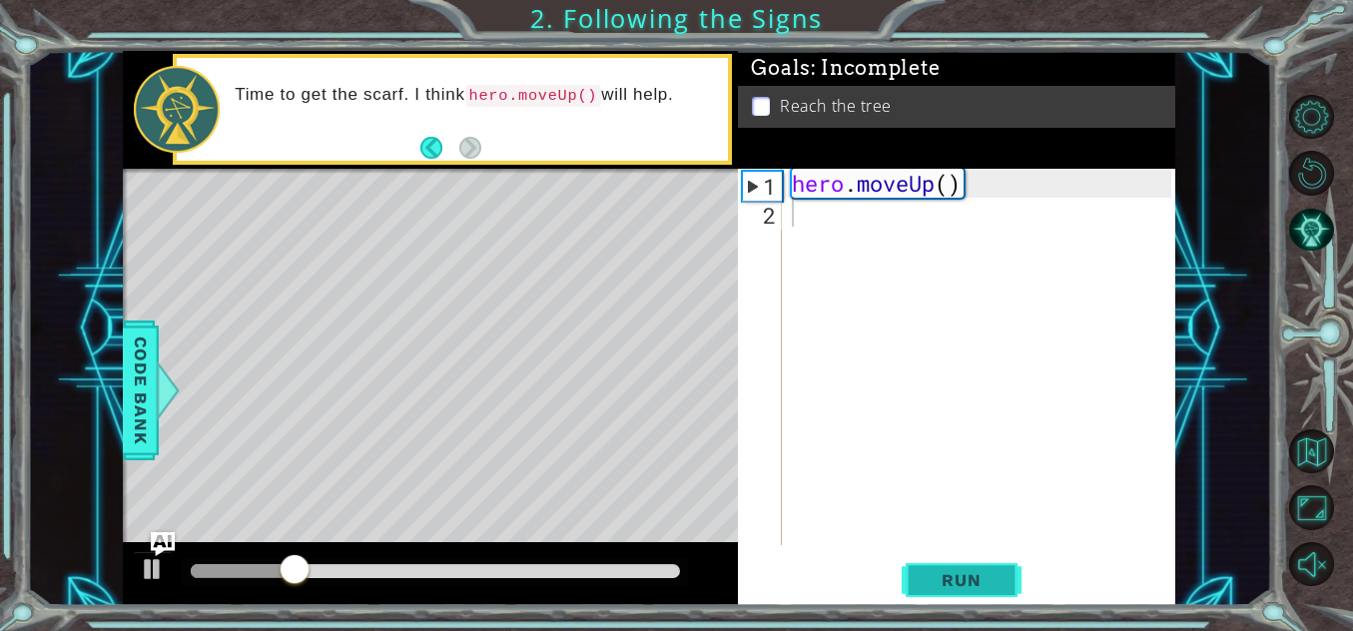
click at [973, 572] on span "Run" at bounding box center [961, 580] width 79 height 20
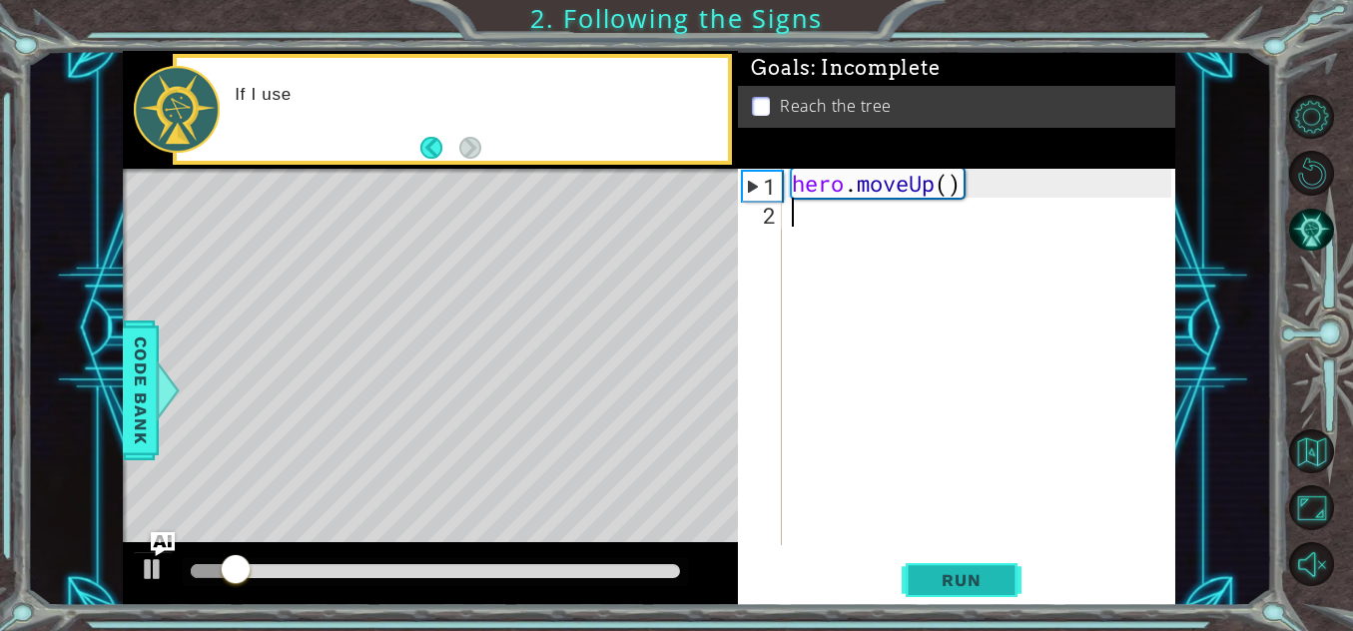
click at [973, 572] on span "Run" at bounding box center [961, 580] width 79 height 20
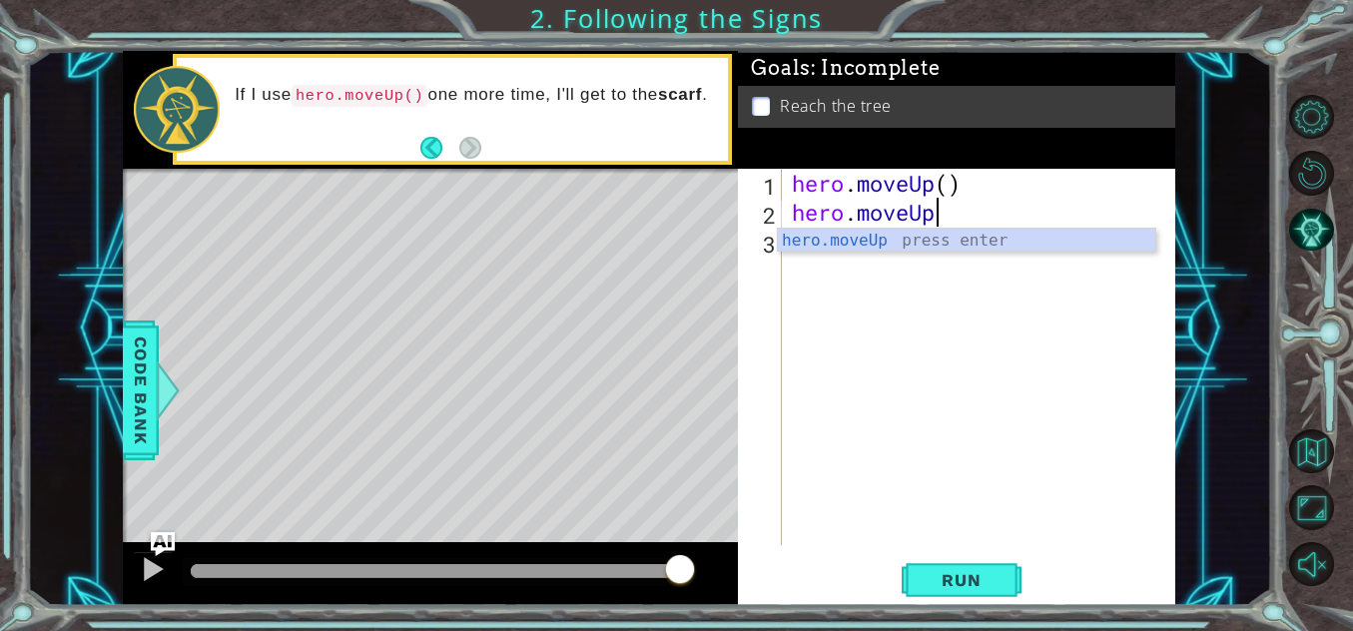
scroll to position [0, 6]
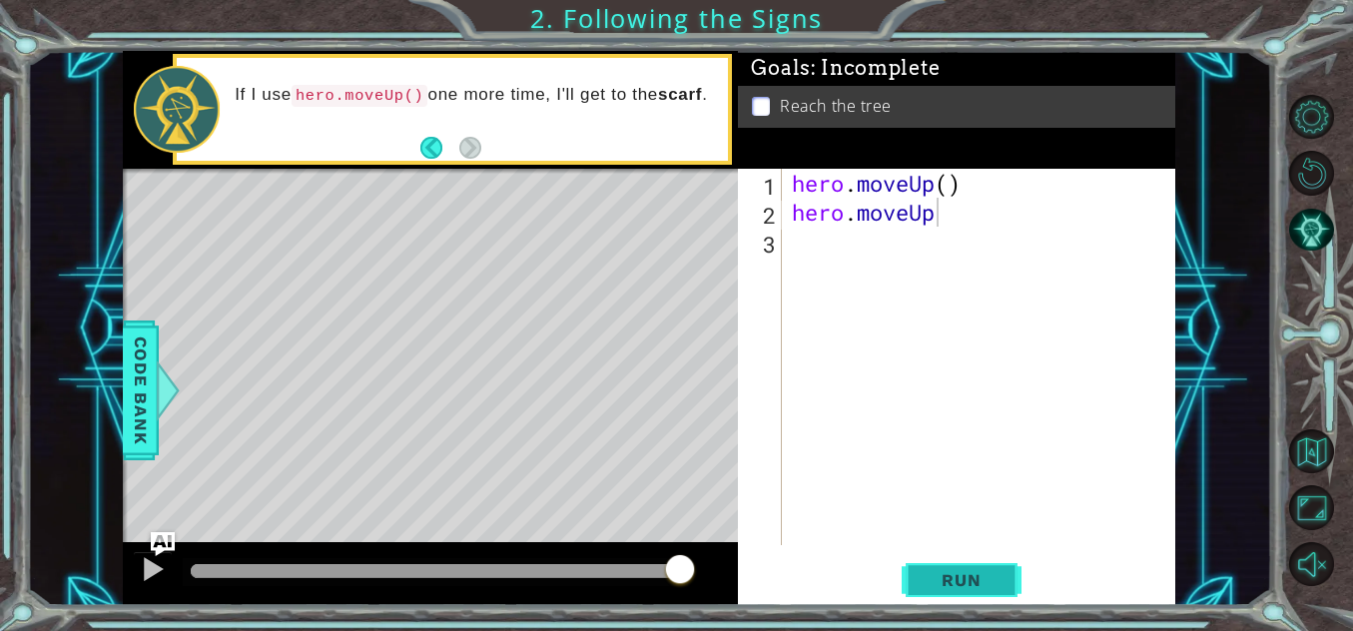
click at [986, 572] on span "Run" at bounding box center [961, 580] width 79 height 20
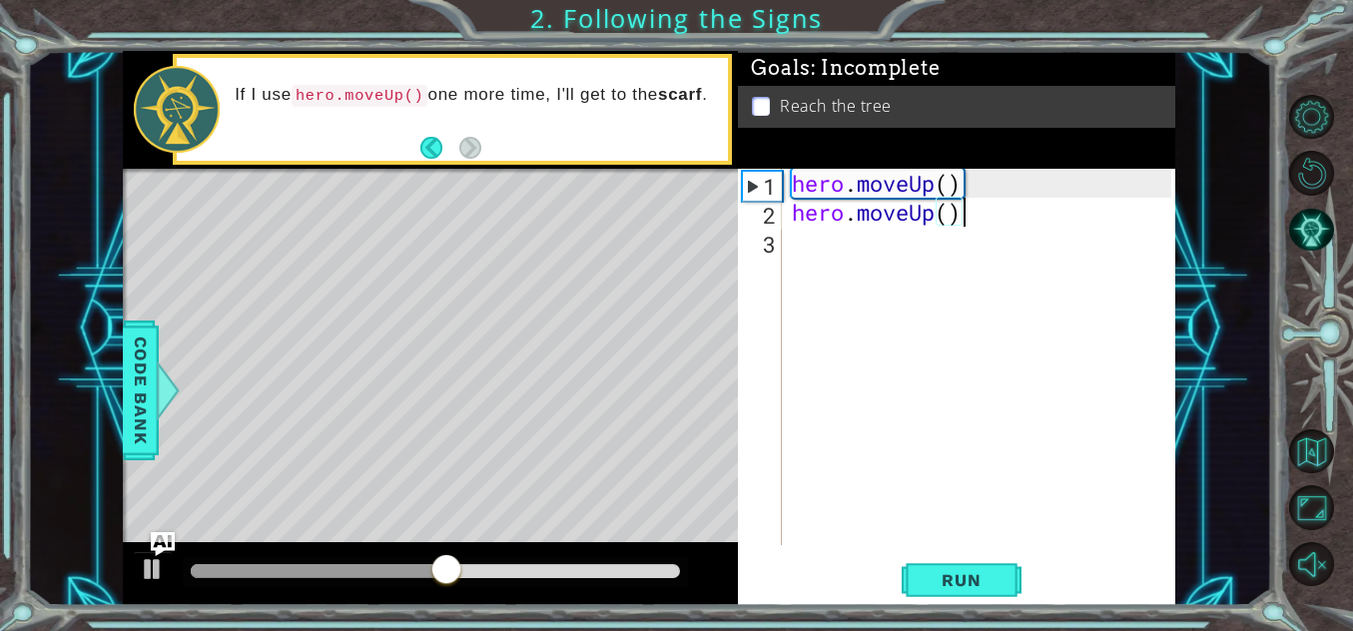
scroll to position [0, 7]
type textarea "hero.moveUp()"
click at [951, 571] on span "Run" at bounding box center [961, 580] width 79 height 20
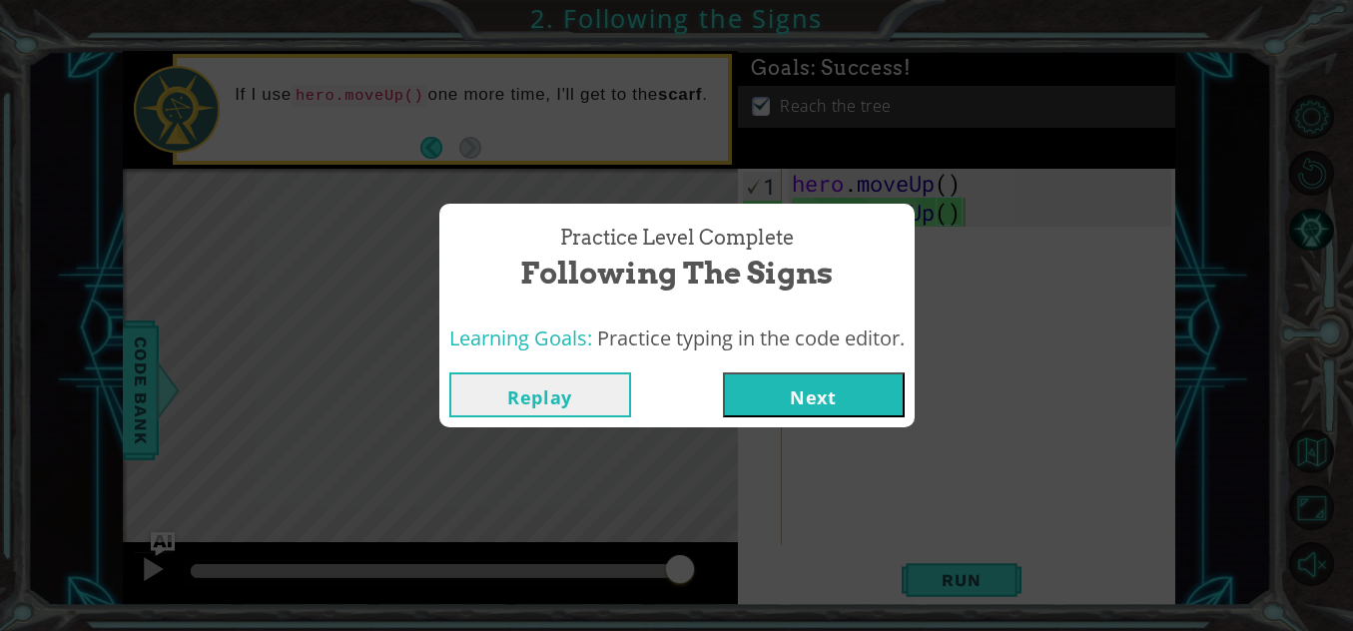
click at [835, 389] on button "Next" at bounding box center [814, 395] width 182 height 45
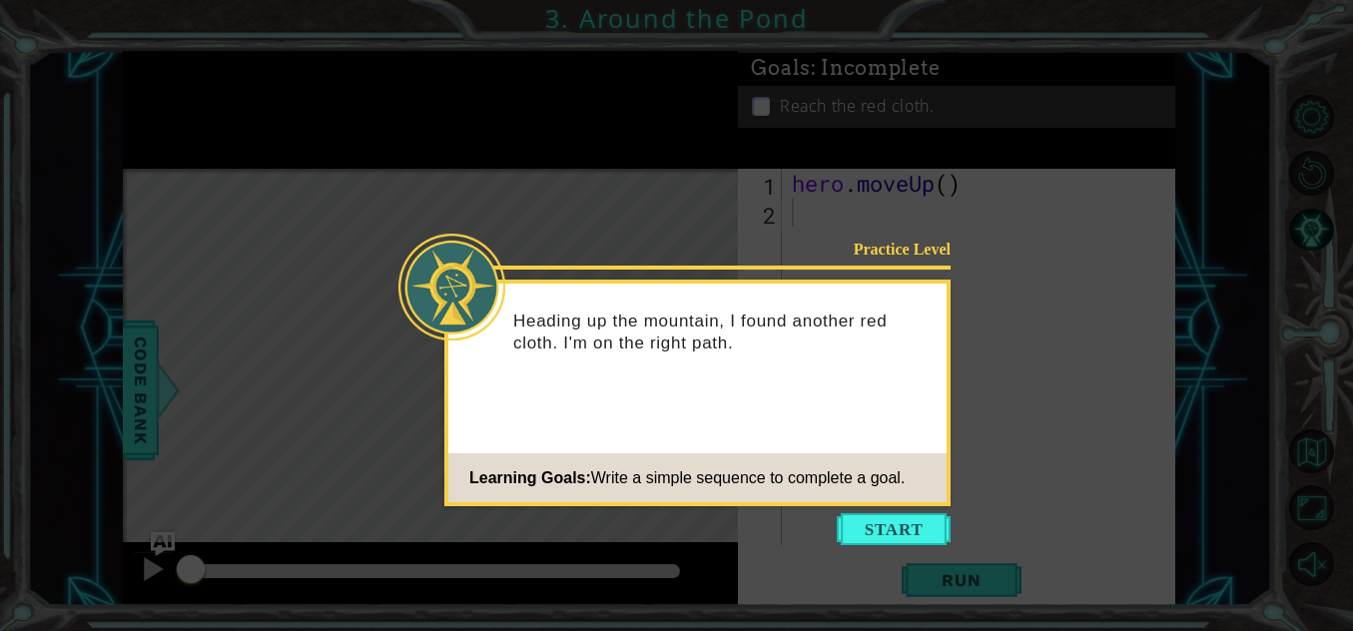
click at [868, 502] on div "Practice Level Heading up the mountain, I found another red cloth. I'm on the r…" at bounding box center [697, 393] width 506 height 227
click at [870, 523] on button "Start" at bounding box center [894, 529] width 114 height 32
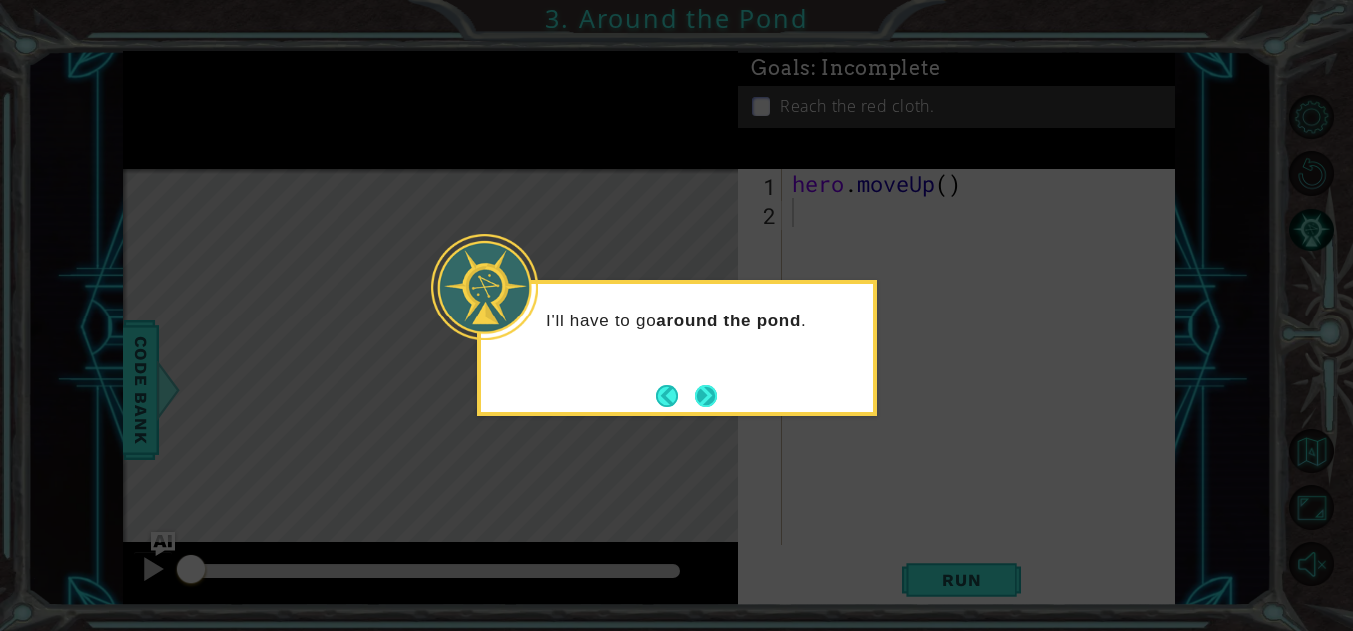
click at [703, 389] on button "Next" at bounding box center [706, 397] width 34 height 34
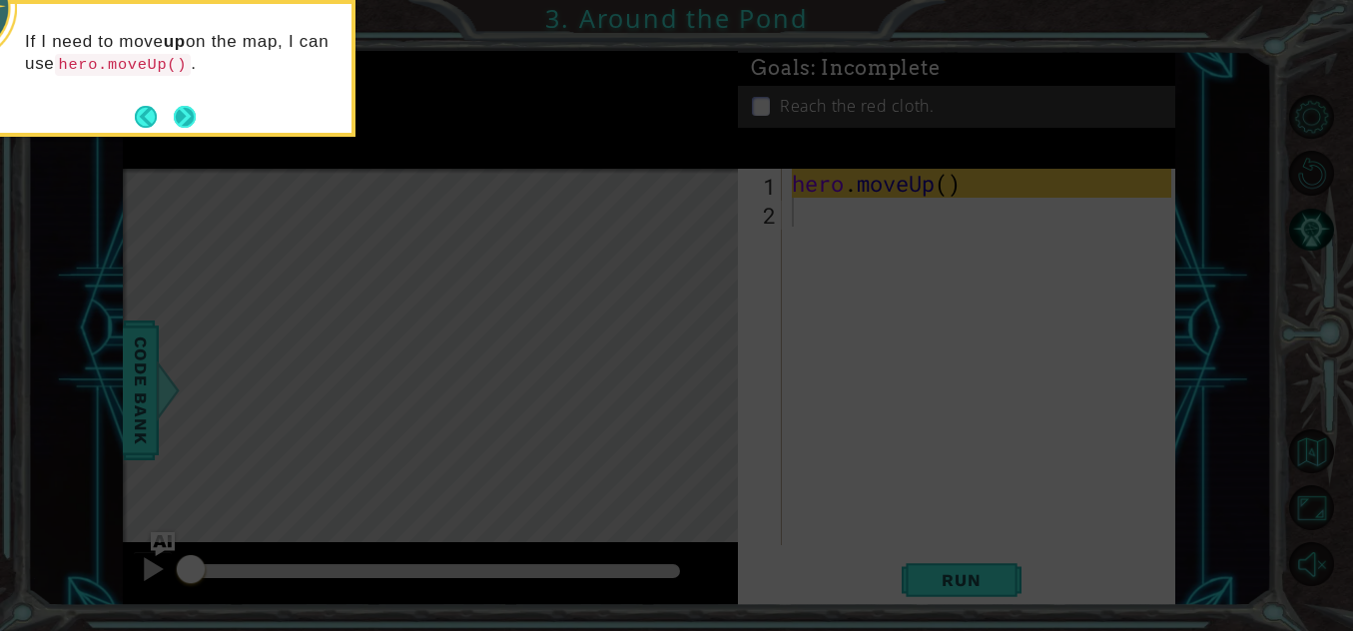
click at [185, 111] on button "Next" at bounding box center [184, 116] width 33 height 33
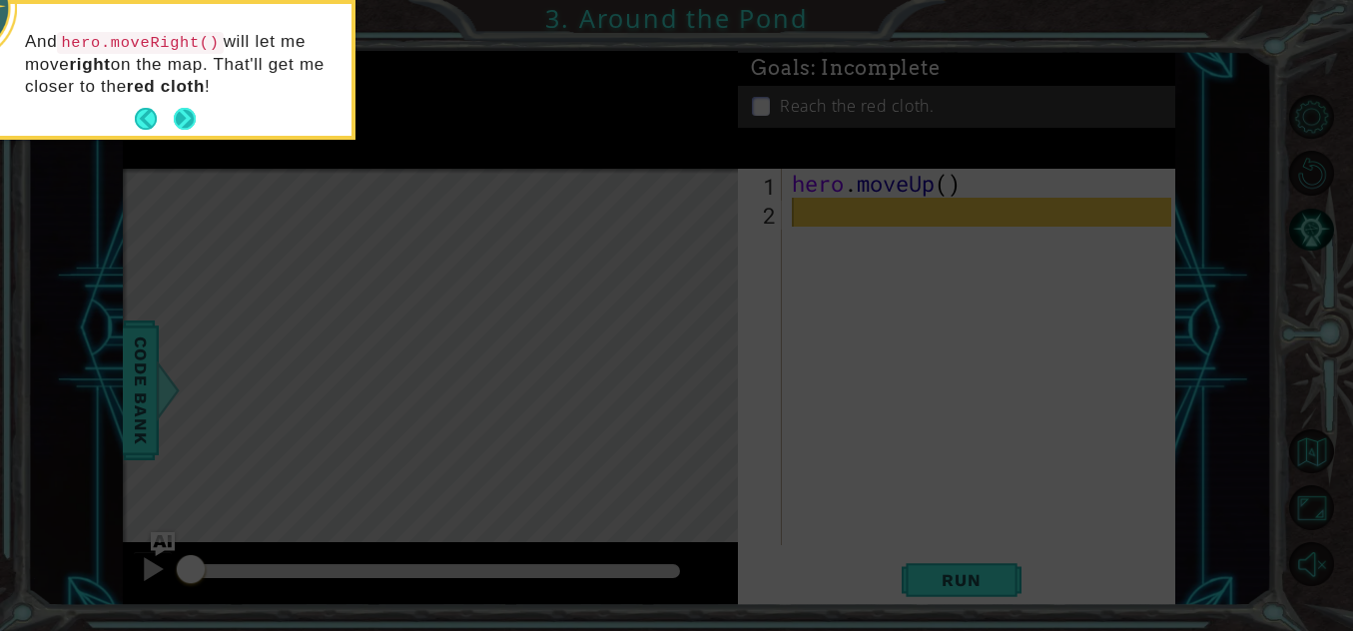
click at [187, 106] on button "Next" at bounding box center [185, 119] width 36 height 36
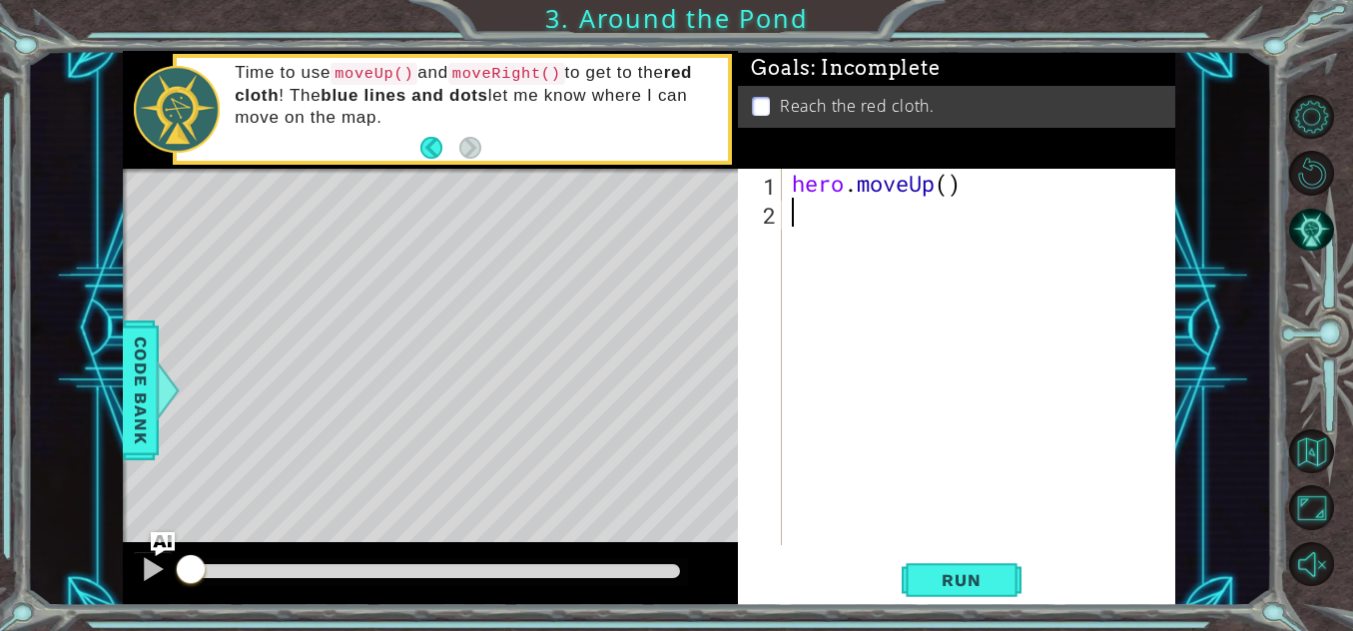
type textarea "h"
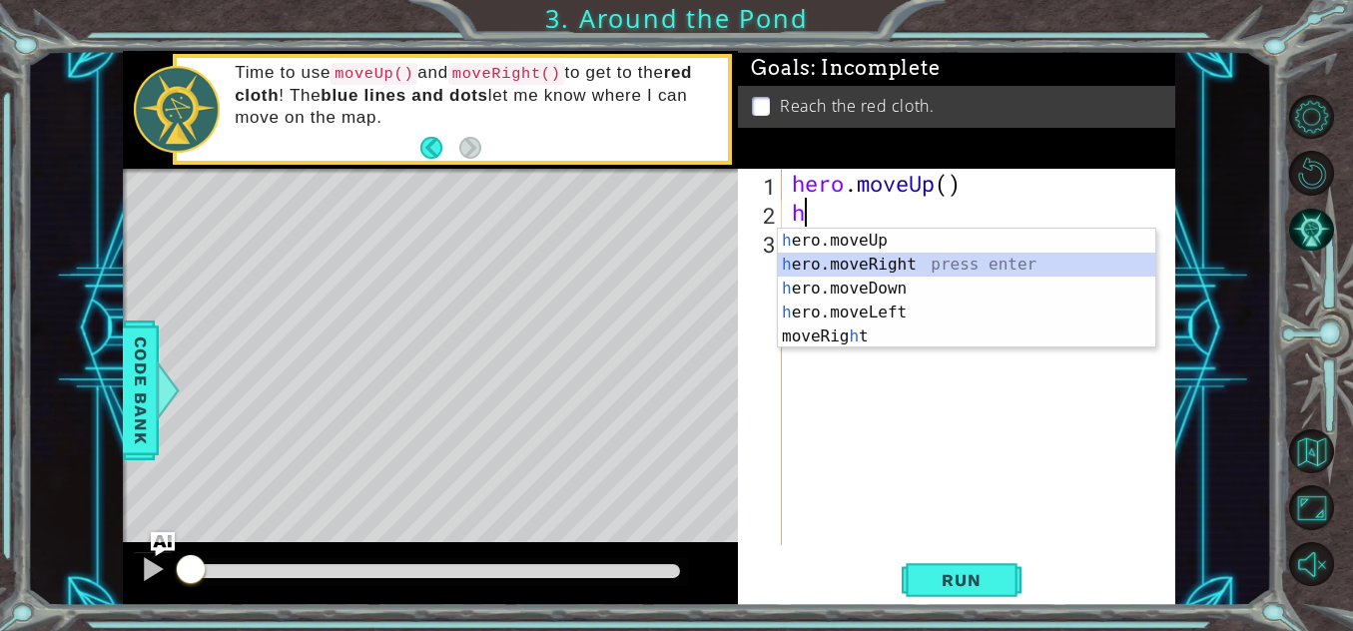
click at [835, 260] on div "h ero.moveUp press enter h ero.moveRight press enter h ero.moveDown press enter…" at bounding box center [967, 313] width 378 height 168
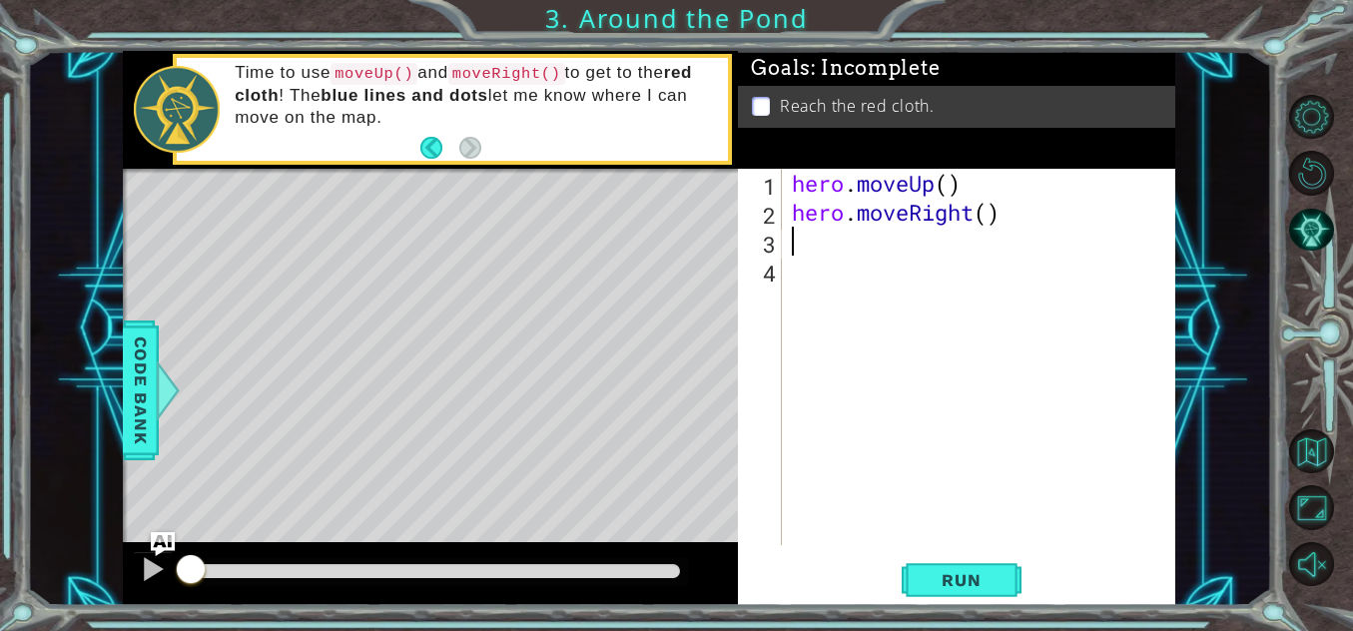
type textarea "h"
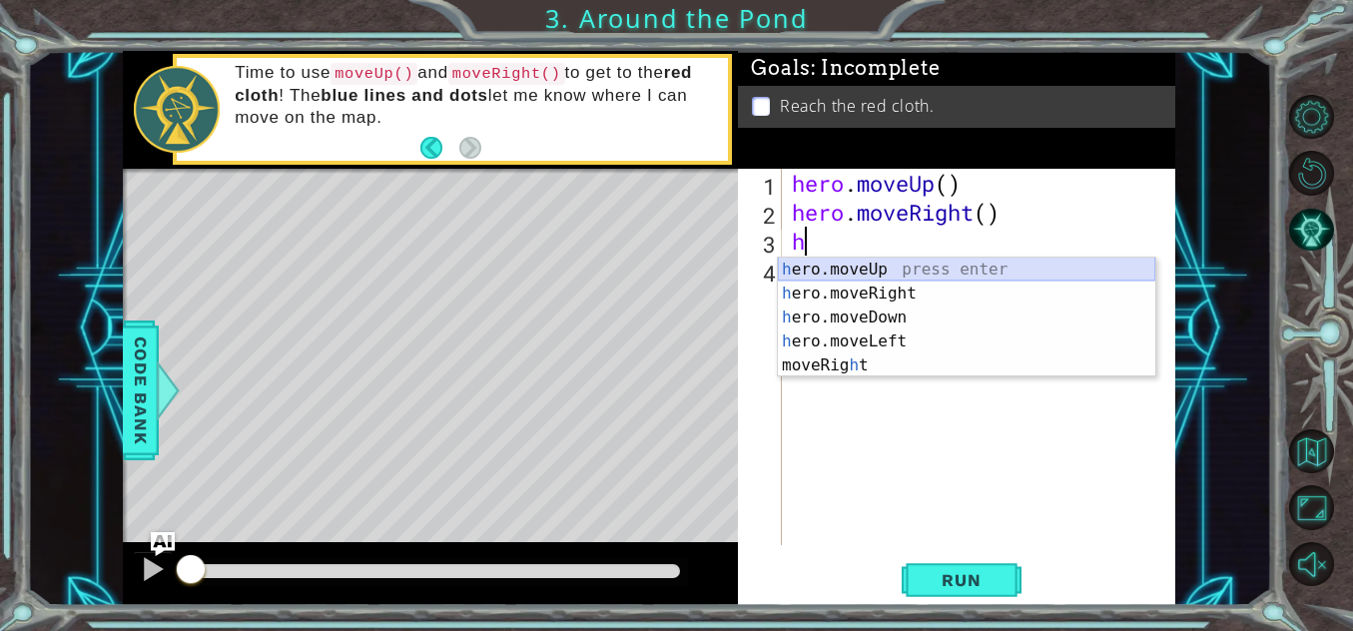
click at [807, 264] on div "h ero.moveUp press enter h ero.moveRight press enter h ero.moveDown press enter…" at bounding box center [967, 342] width 378 height 168
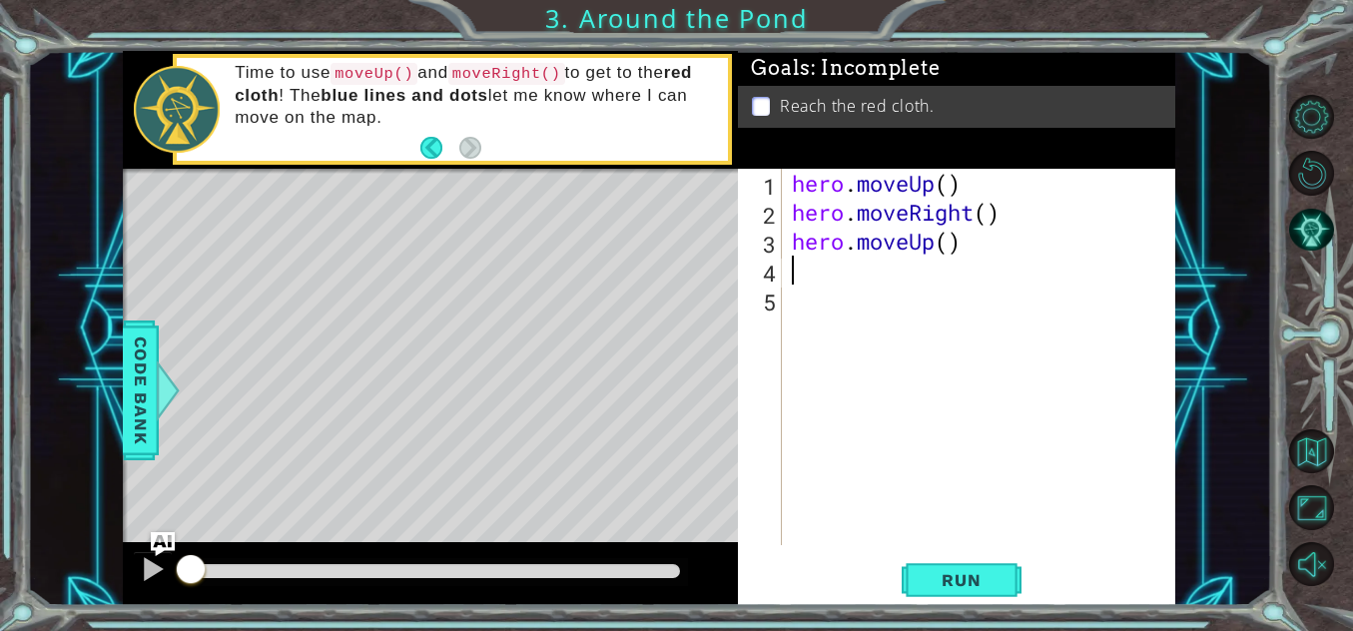
type textarea "h"
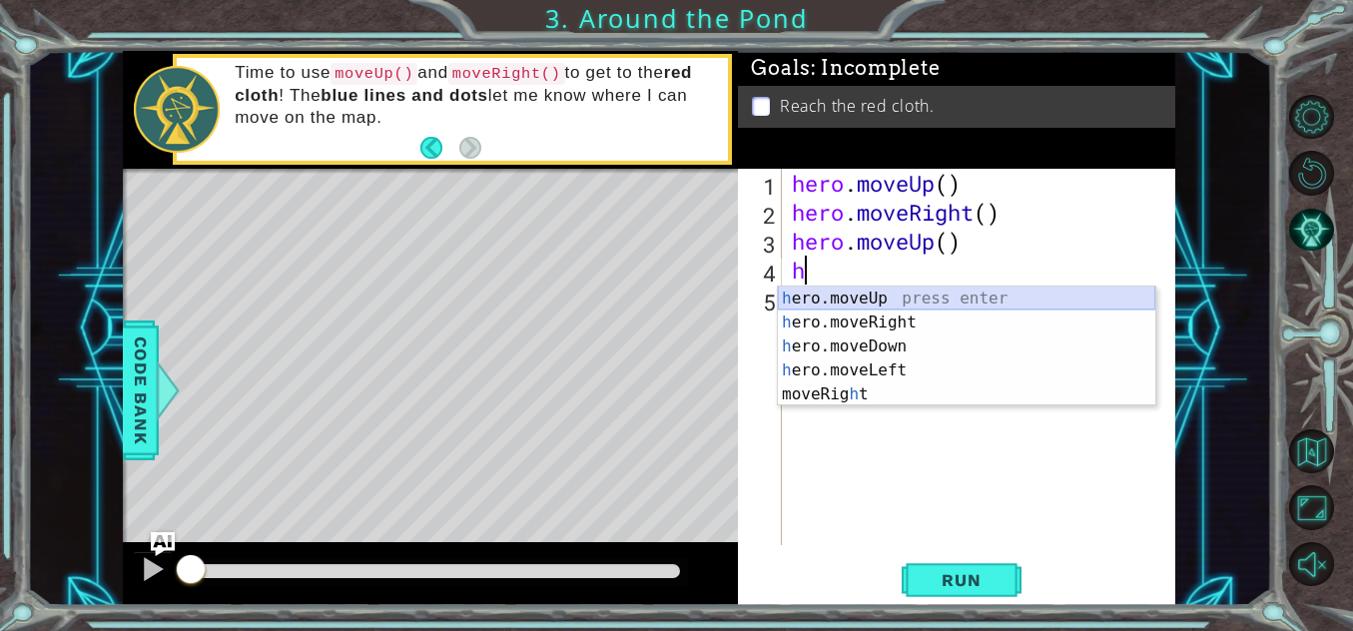
click at [811, 296] on div "h ero.moveUp press enter h ero.moveRight press enter h ero.moveDown press enter…" at bounding box center [967, 371] width 378 height 168
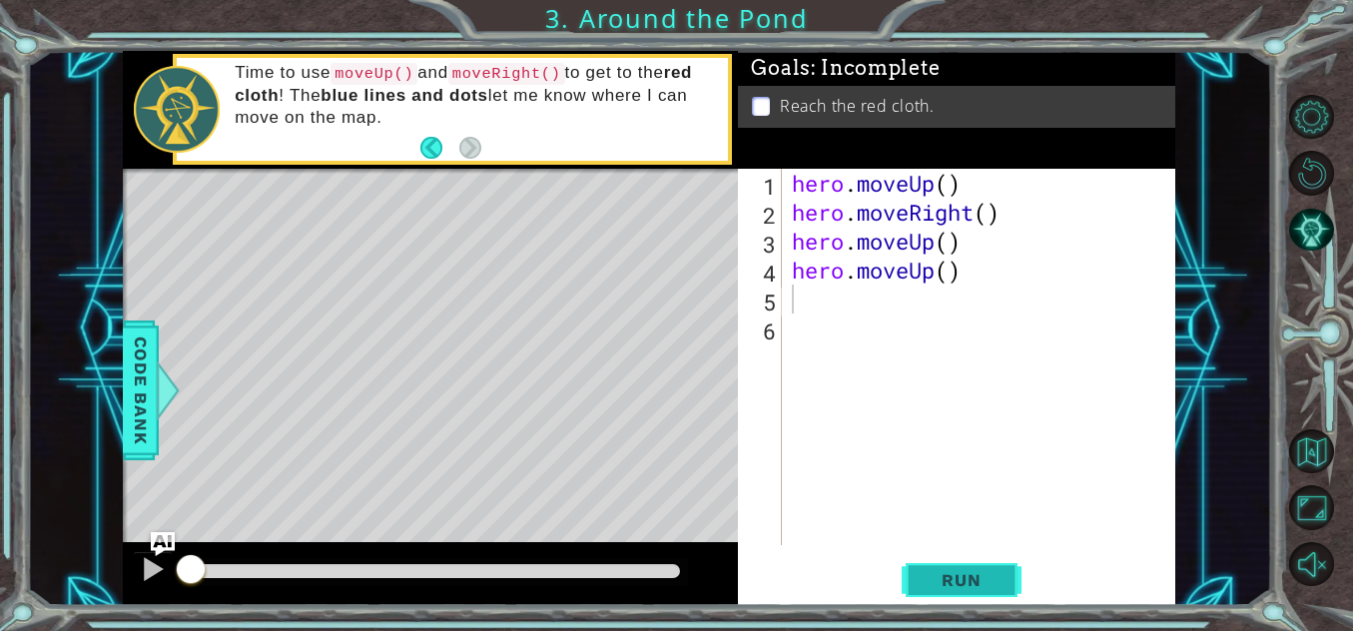
click at [942, 577] on span "Run" at bounding box center [961, 580] width 79 height 20
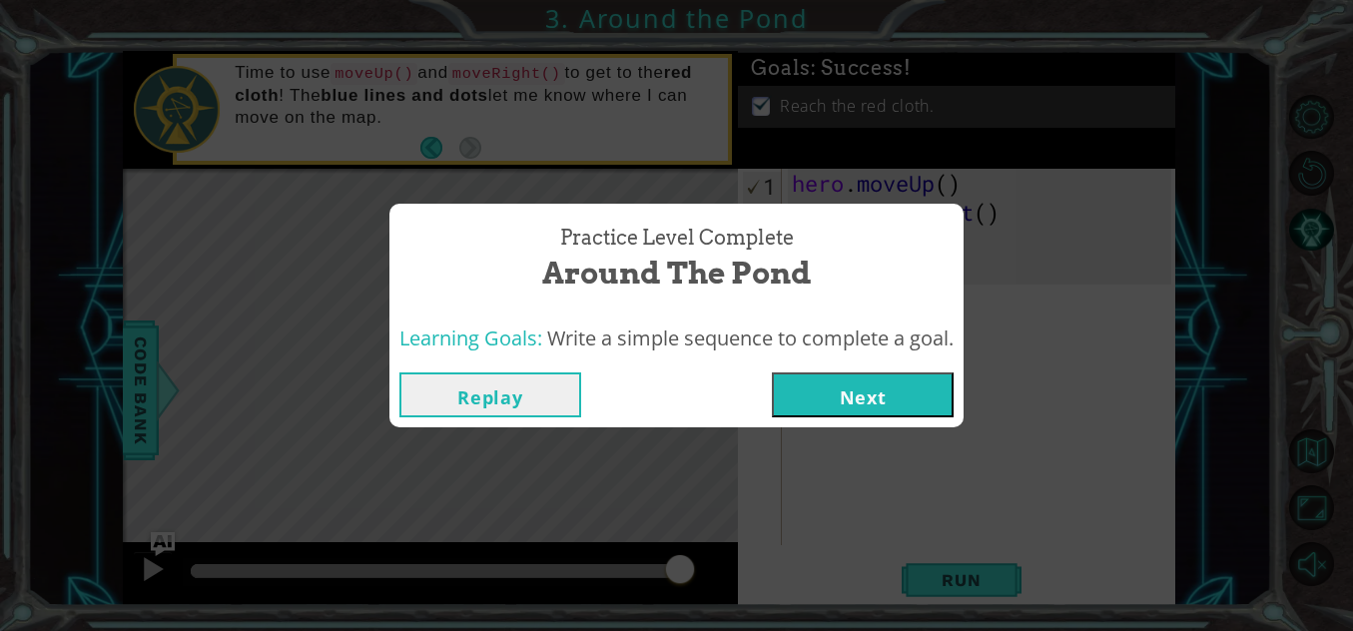
click at [856, 397] on button "Next" at bounding box center [863, 395] width 182 height 45
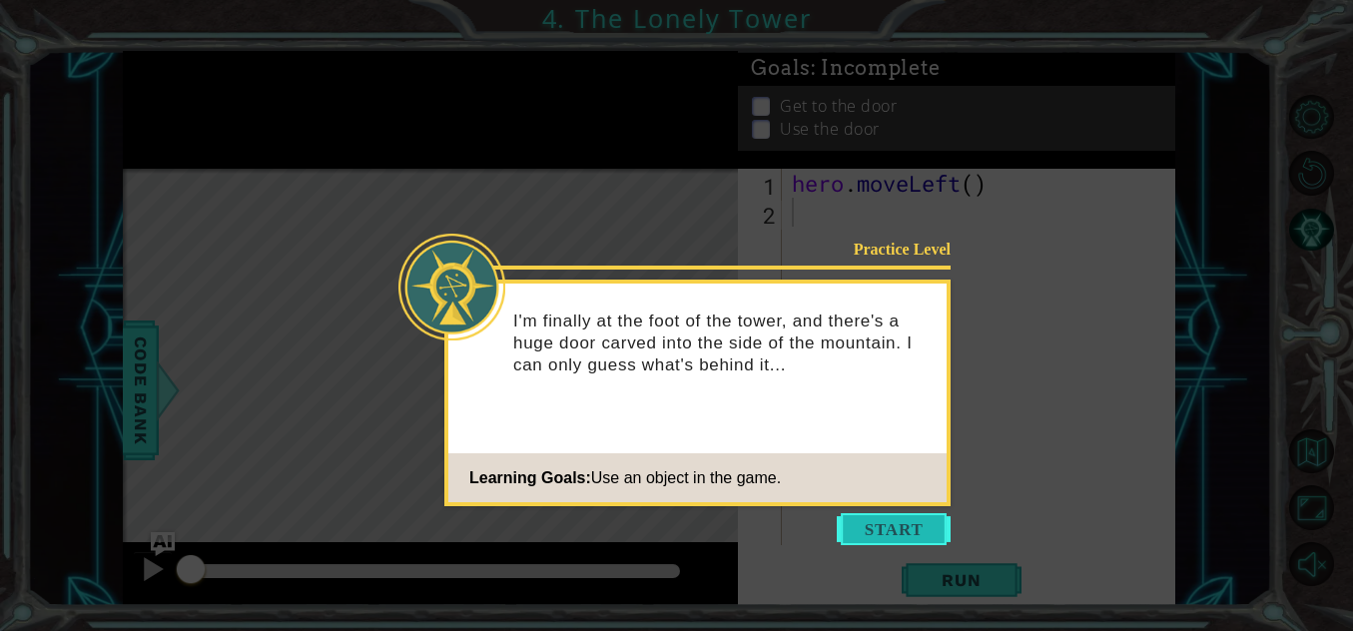
click at [874, 532] on button "Start" at bounding box center [894, 529] width 114 height 32
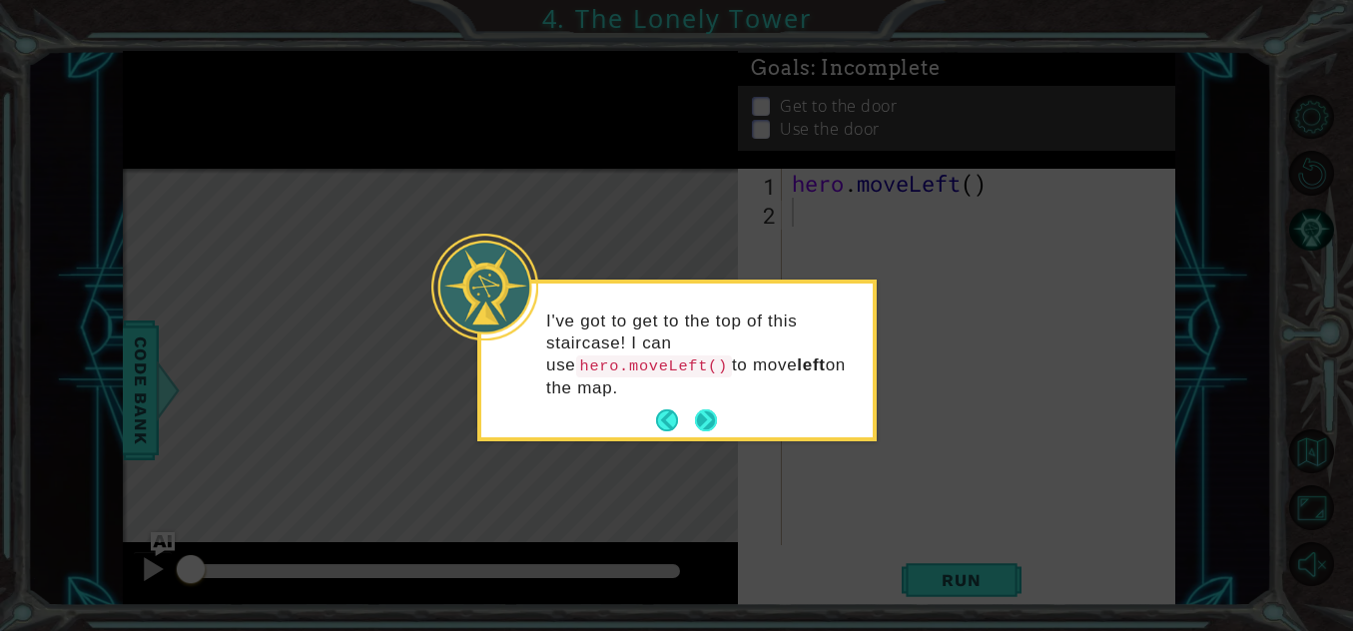
click at [709, 403] on button "Next" at bounding box center [706, 420] width 35 height 35
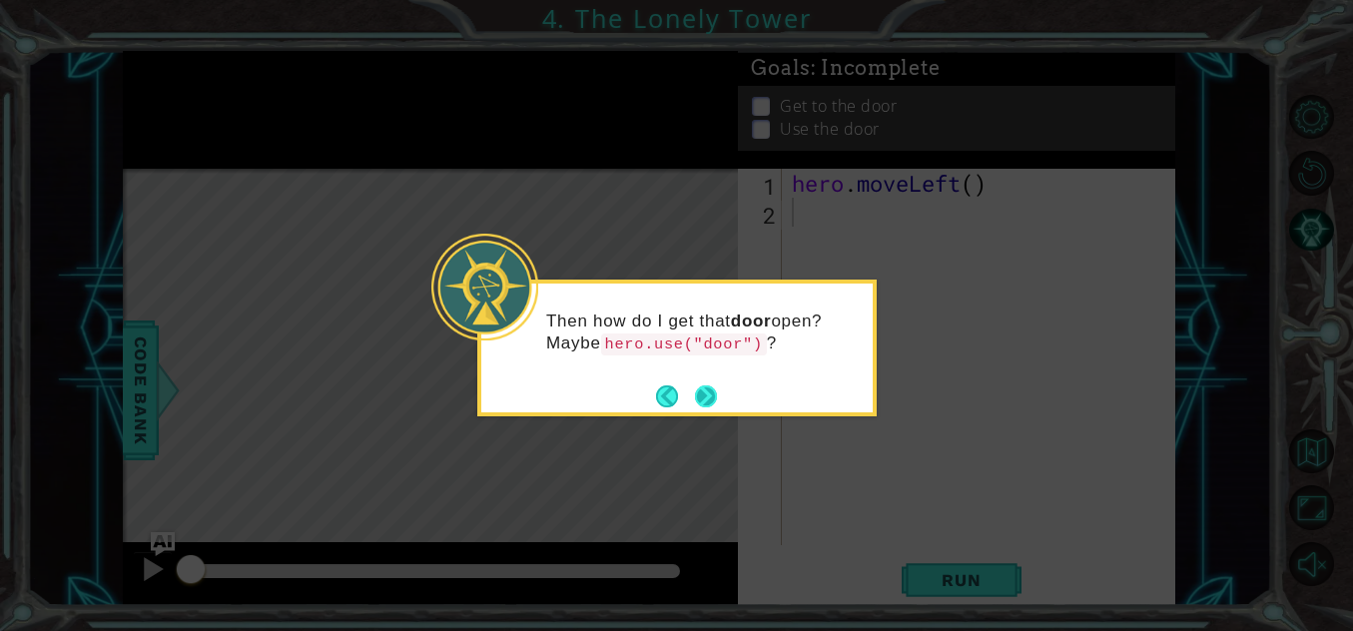
click at [702, 385] on button "Next" at bounding box center [706, 396] width 22 height 22
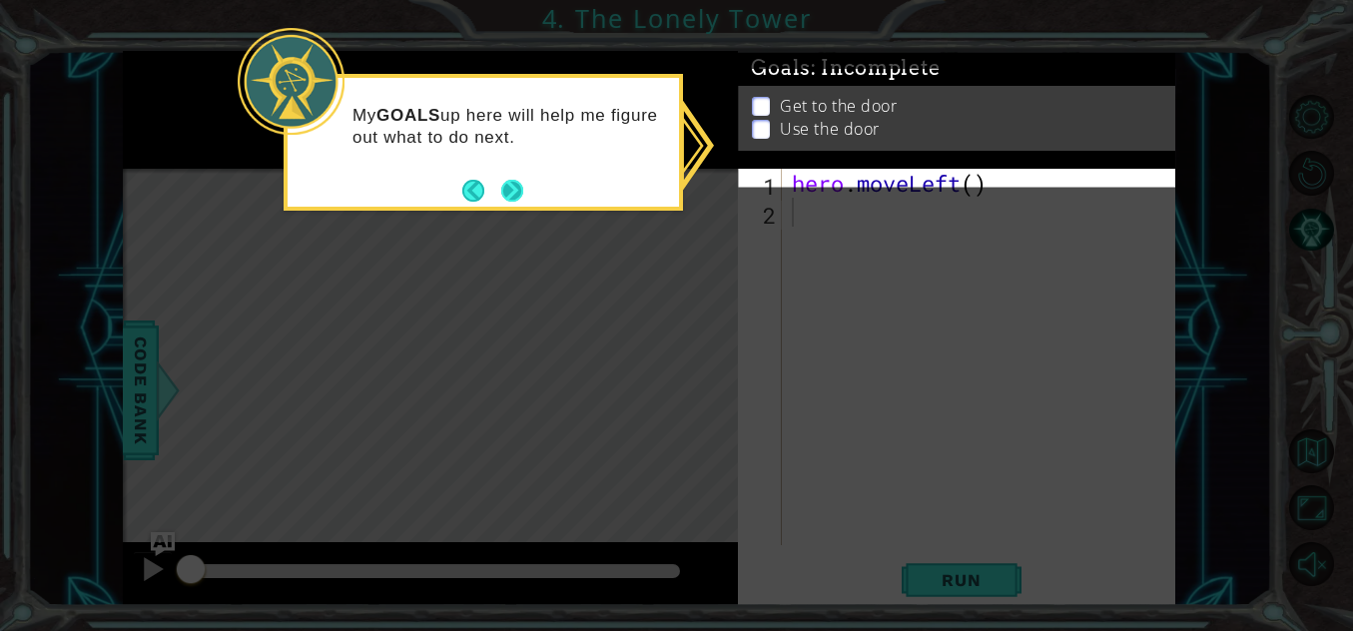
click at [517, 178] on button "Next" at bounding box center [512, 191] width 36 height 36
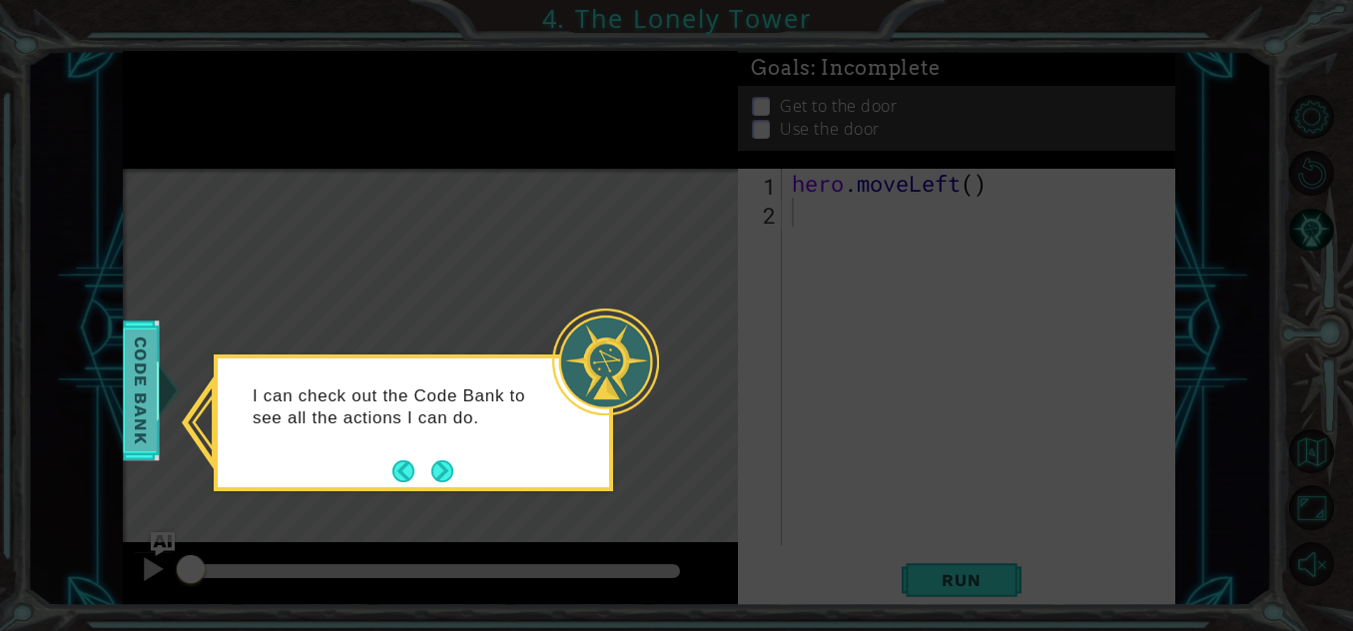
click at [138, 382] on span "Code Bank" at bounding box center [122, 391] width 32 height 122
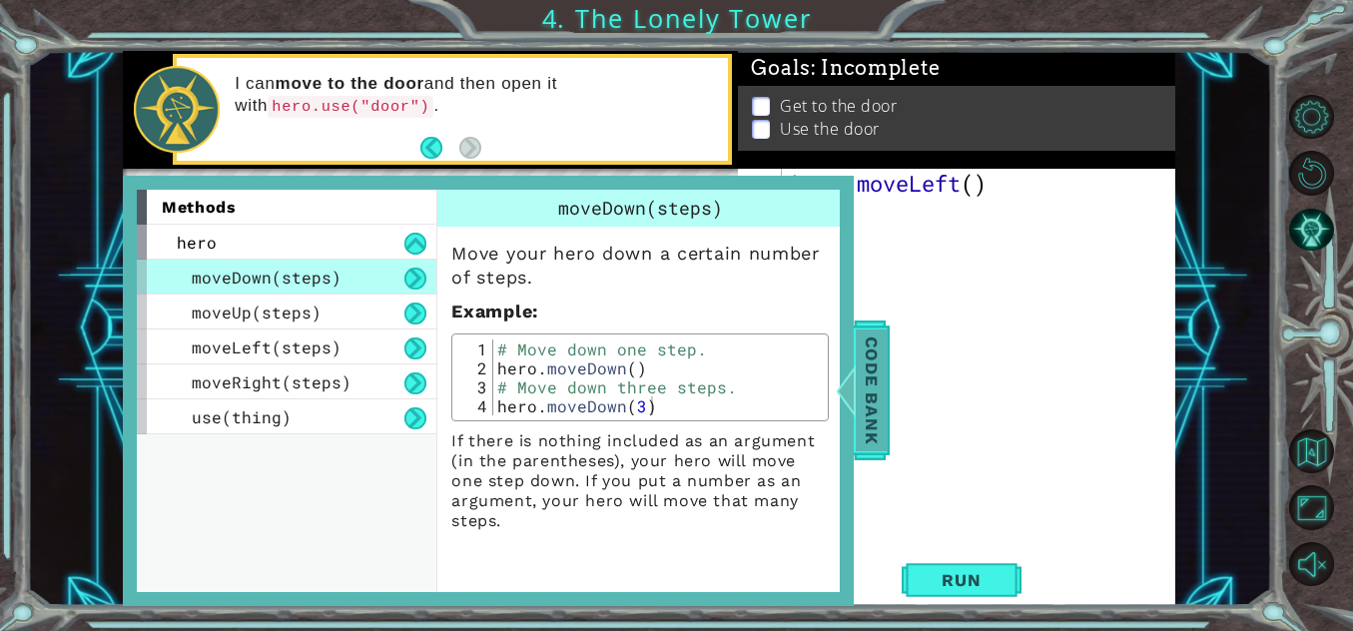
click at [867, 417] on span "Code Bank" at bounding box center [872, 391] width 32 height 122
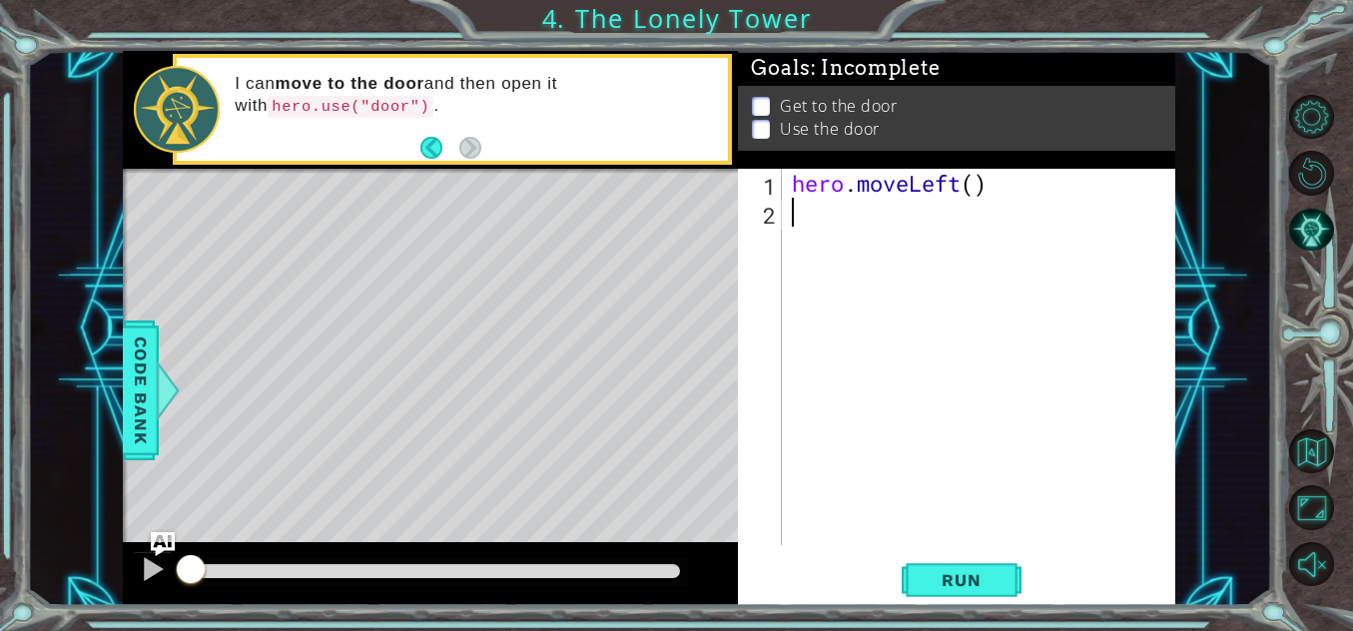
click at [791, 213] on div "hero . moveLeft ( )" at bounding box center [984, 386] width 393 height 434
type textarea "h"
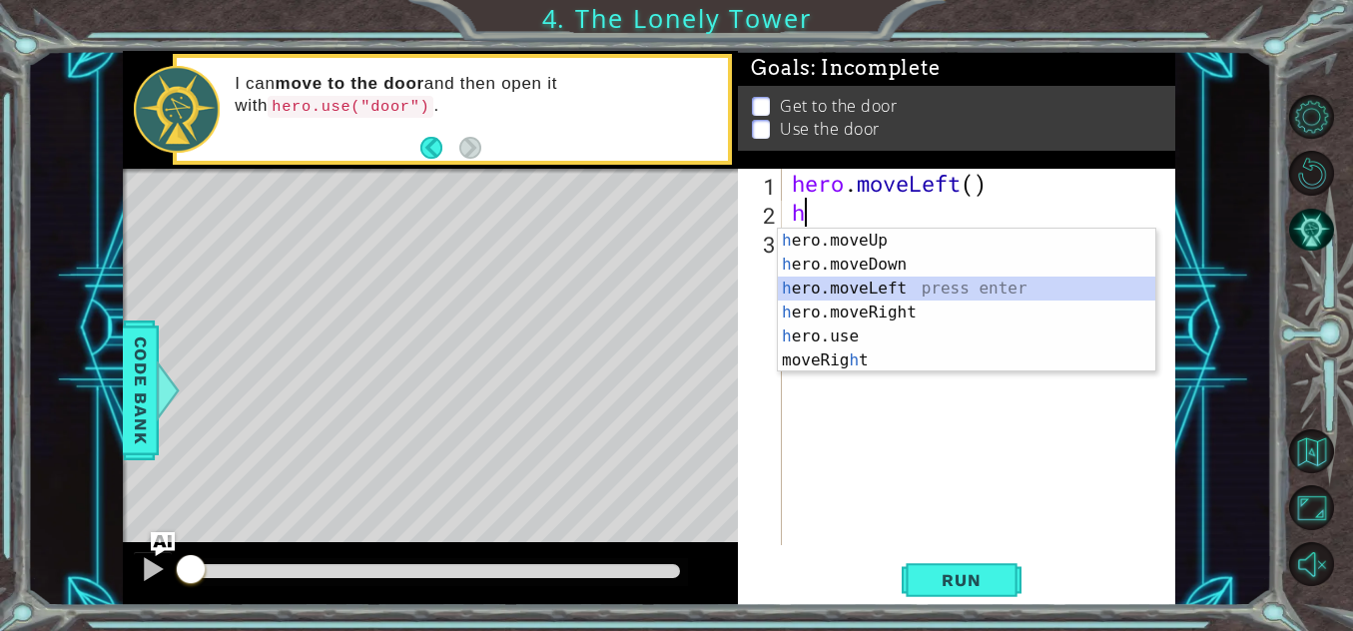
click at [798, 298] on div "h ero.moveUp press enter h ero.moveDown press enter h ero.moveLeft press enter …" at bounding box center [967, 325] width 378 height 192
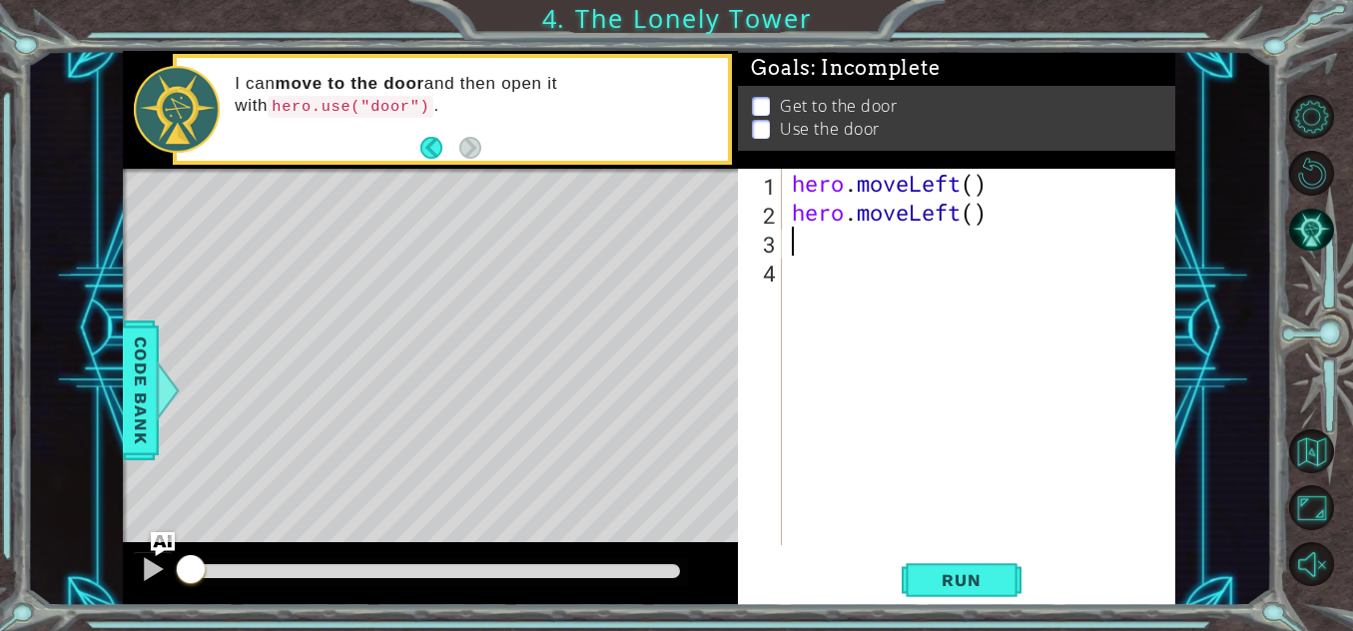
type textarea "h"
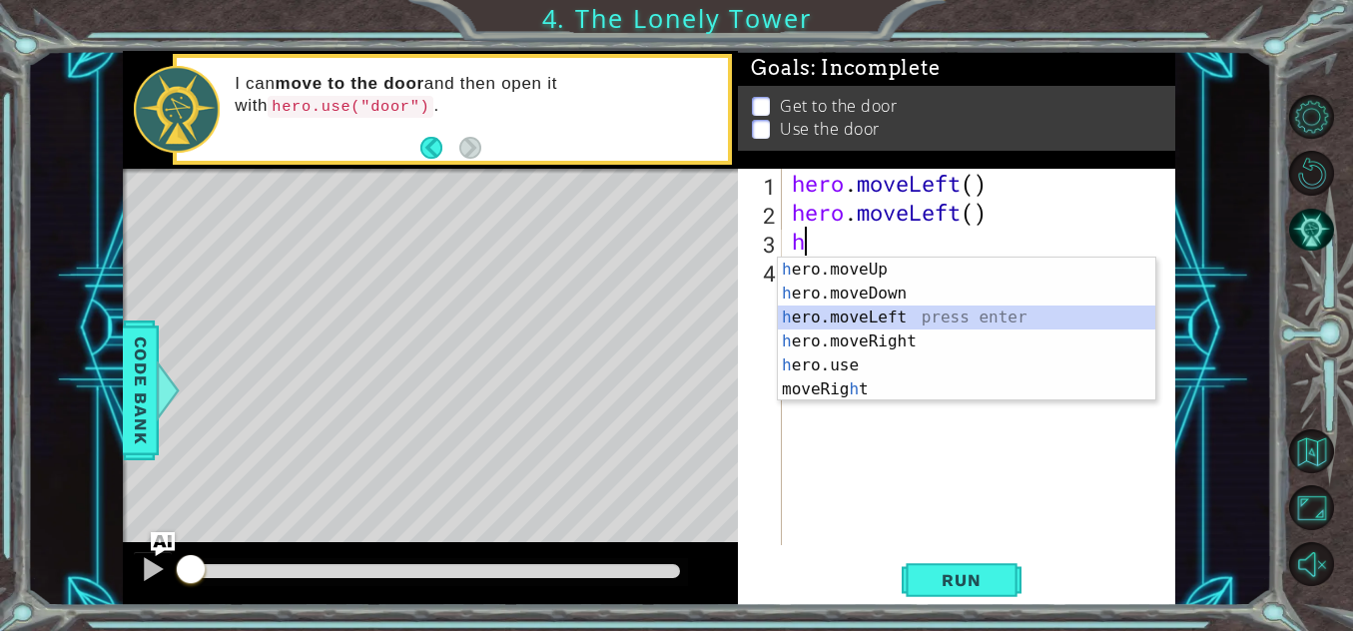
click at [809, 314] on div "h ero.moveUp press enter h ero.moveDown press enter h ero.moveLeft press enter …" at bounding box center [967, 354] width 378 height 192
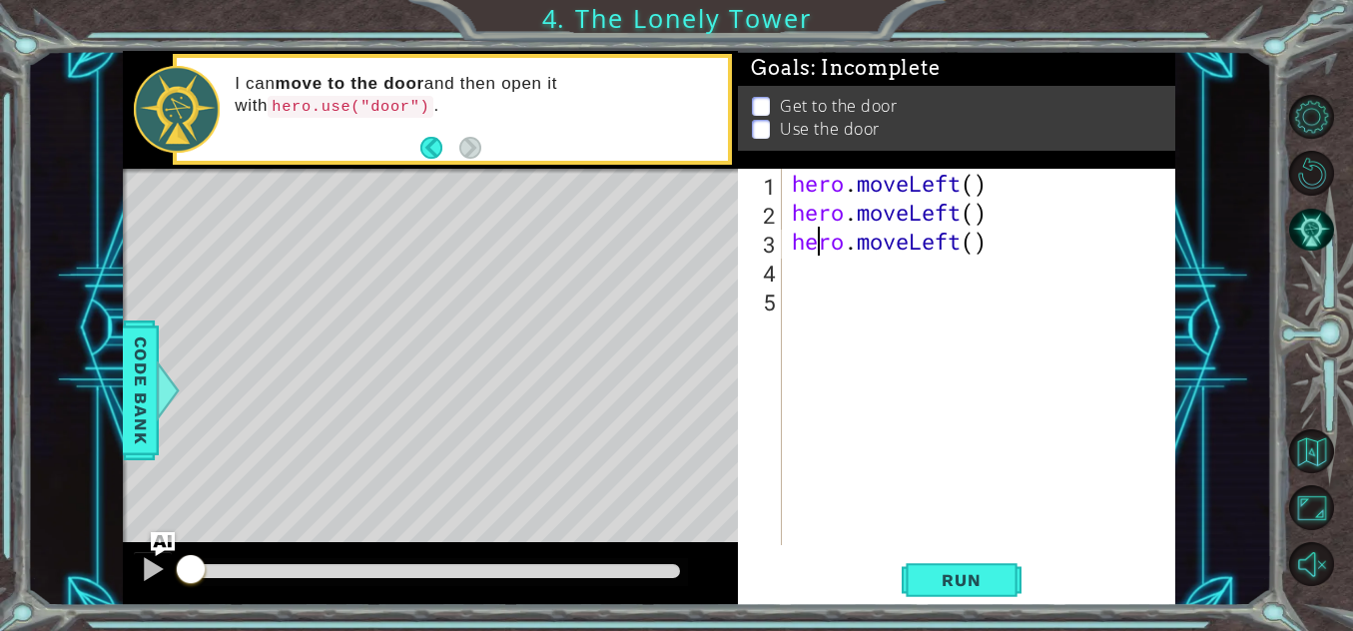
click at [817, 244] on div "hero . moveLeft ( ) hero . moveLeft ( ) hero . moveLeft ( )" at bounding box center [984, 386] width 393 height 434
click at [997, 246] on div "hero . moveLeft ( ) hero . moveLeft ( ) hero . moveLeft ( )" at bounding box center [984, 386] width 393 height 434
click at [976, 251] on div "hero . moveLeft ( ) hero . moveLeft ( ) hero ." at bounding box center [984, 386] width 393 height 434
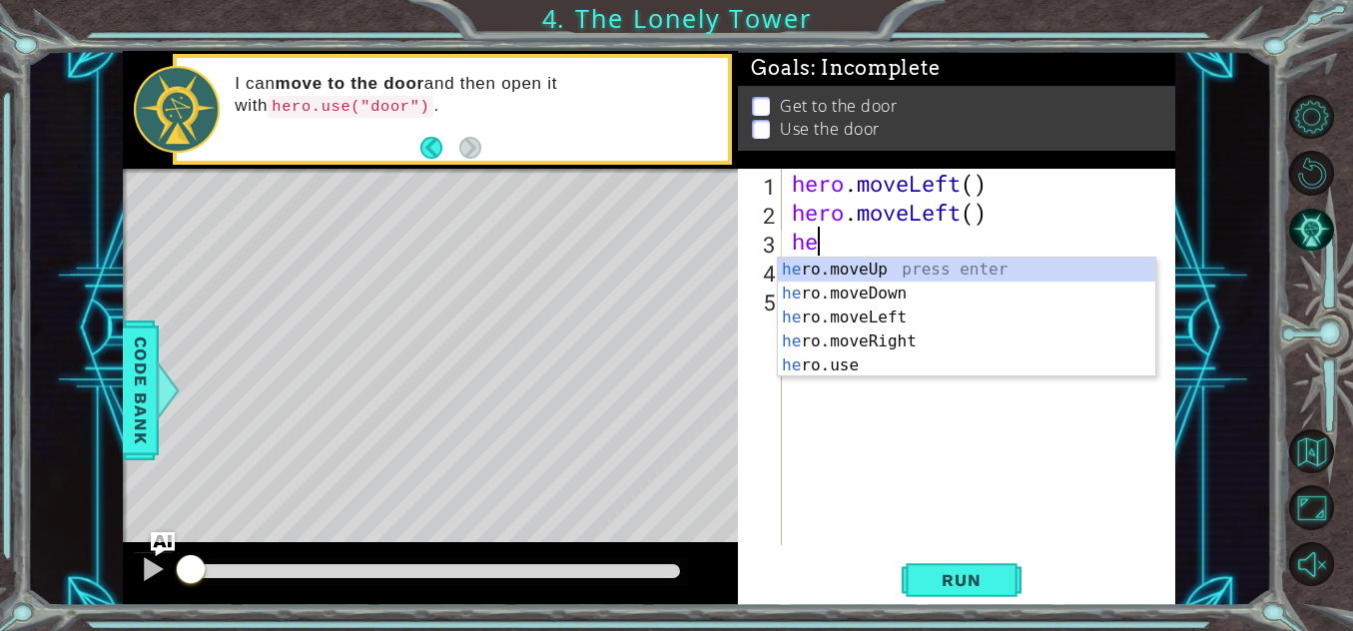
type textarea "h"
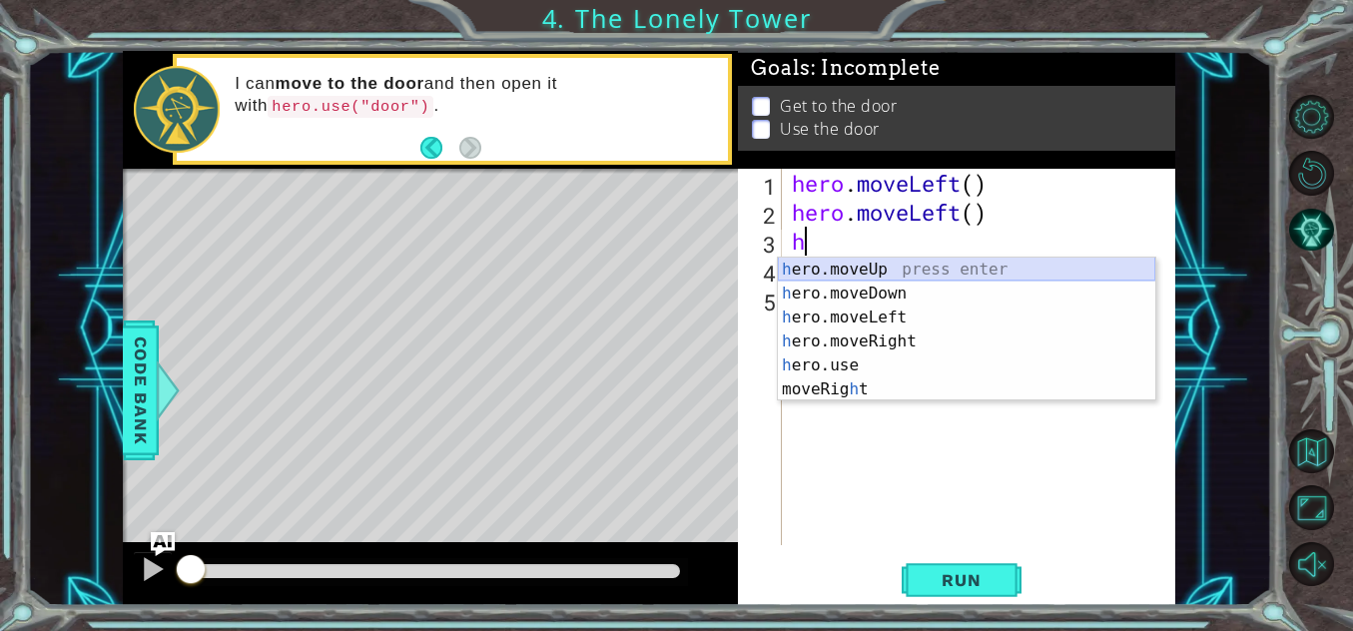
click at [869, 262] on div "h ero.moveUp press enter h ero.moveDown press enter h ero.moveLeft press enter …" at bounding box center [967, 354] width 378 height 192
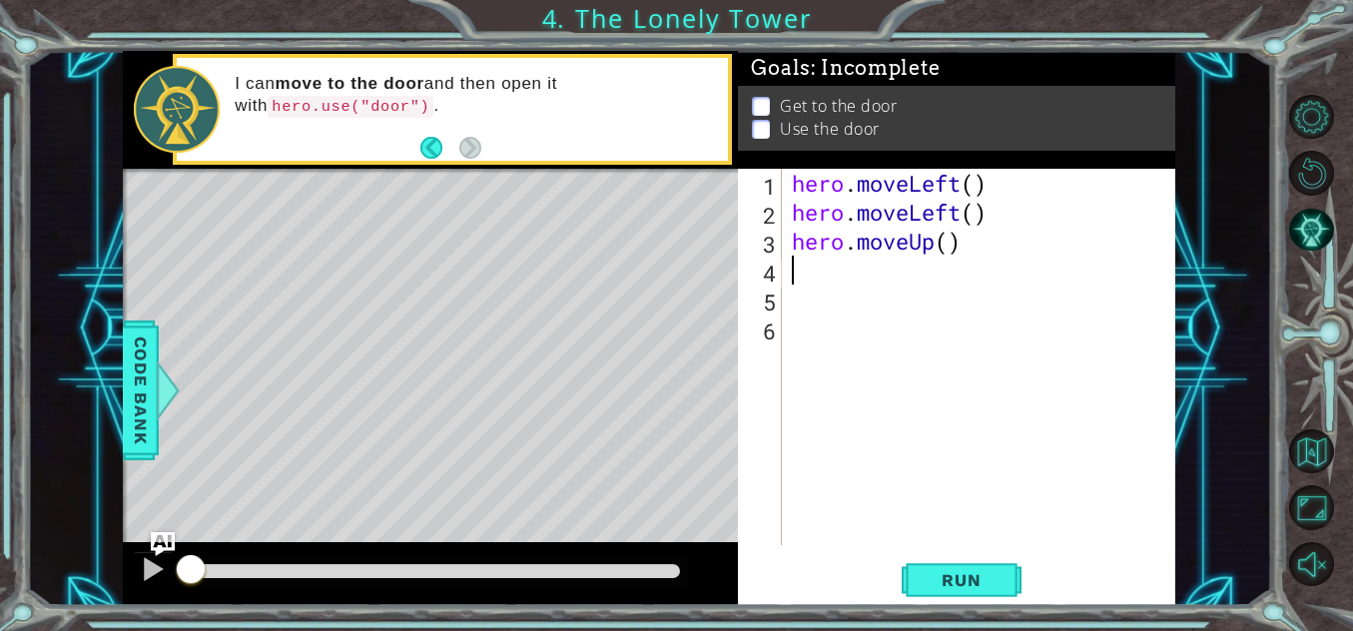
type textarea "h"
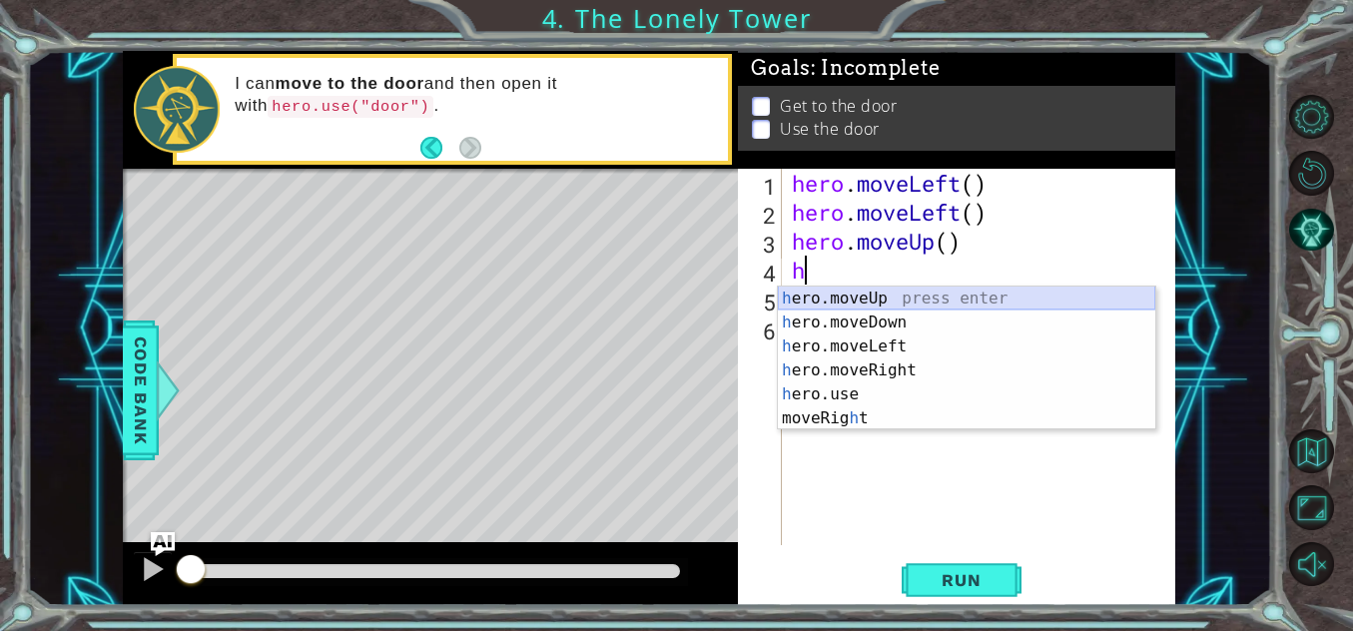
click at [850, 294] on div "h ero.moveUp press enter h ero.moveDown press enter h ero.moveLeft press enter …" at bounding box center [967, 383] width 378 height 192
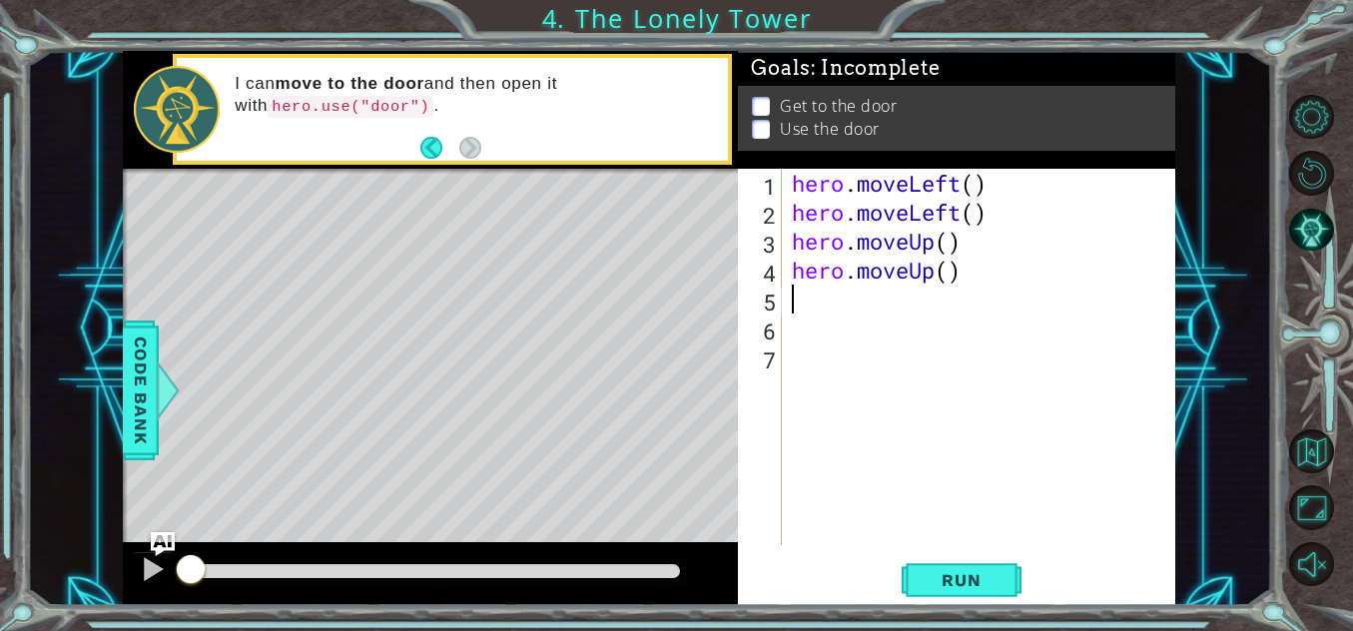
click at [850, 294] on div "hero . moveLeft ( ) hero . moveLeft ( ) hero . moveUp ( ) hero . moveUp ( )" at bounding box center [984, 386] width 393 height 434
